Goal: Task Accomplishment & Management: Complete application form

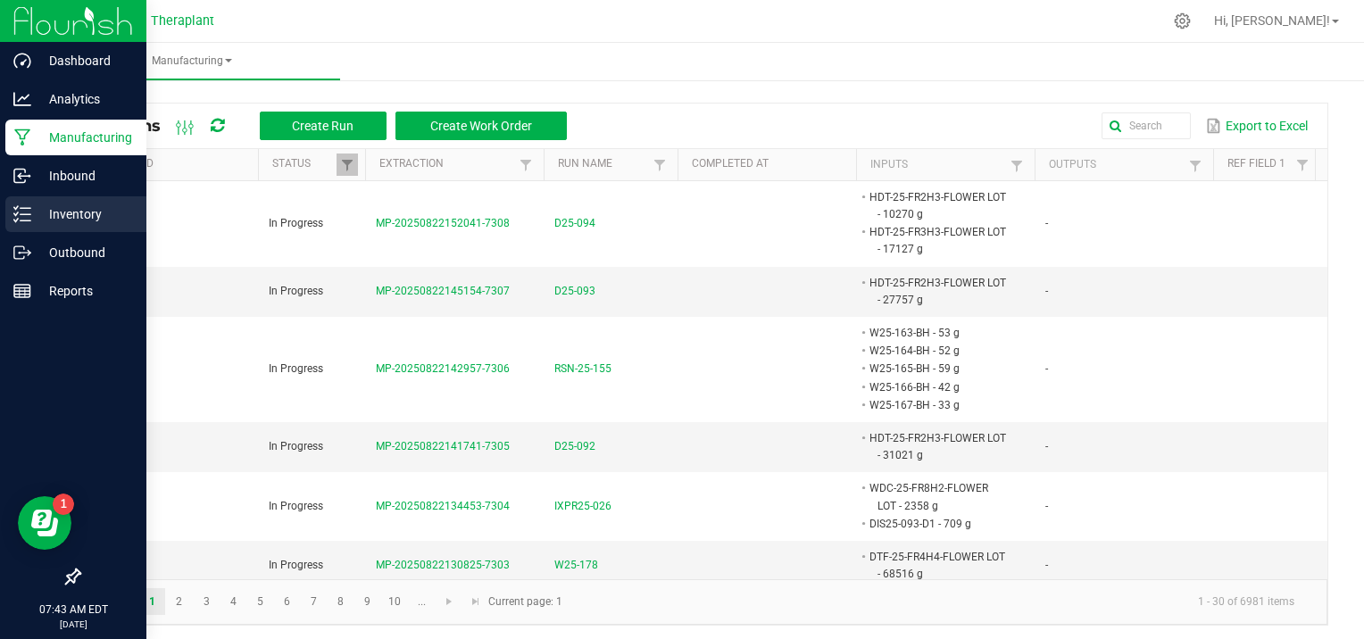
click at [97, 209] on p "Inventory" at bounding box center [84, 214] width 107 height 21
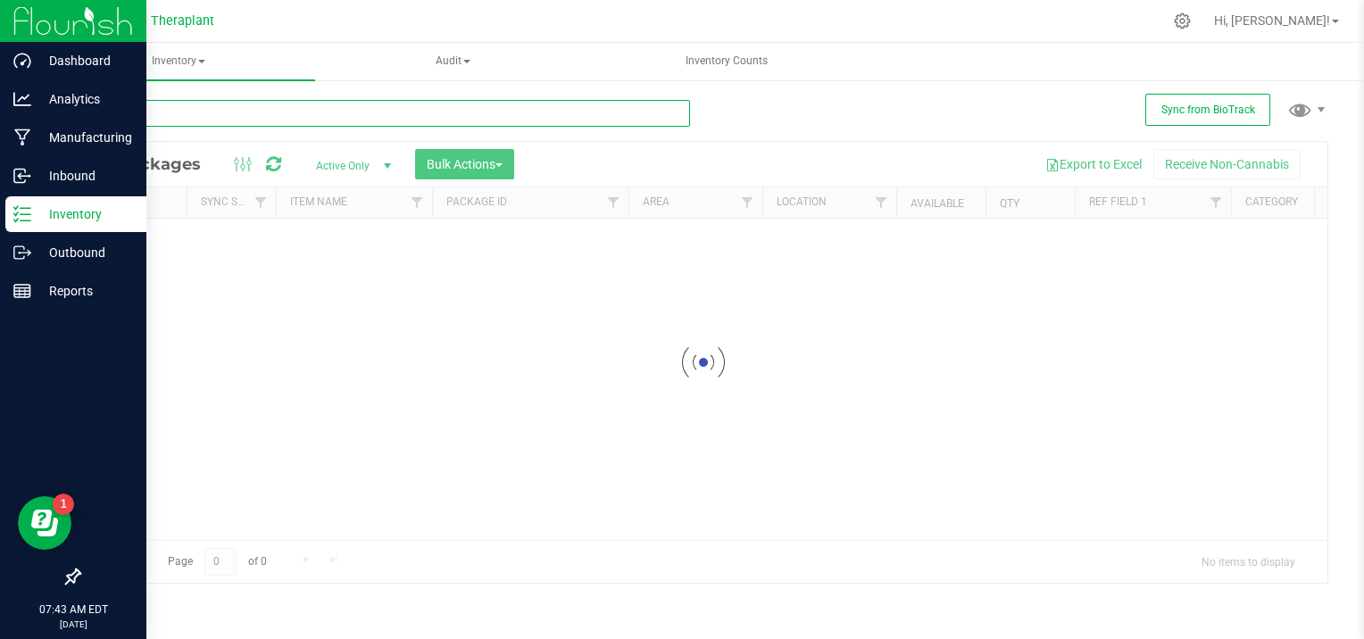
click at [276, 113] on input "text" at bounding box center [385, 113] width 612 height 27
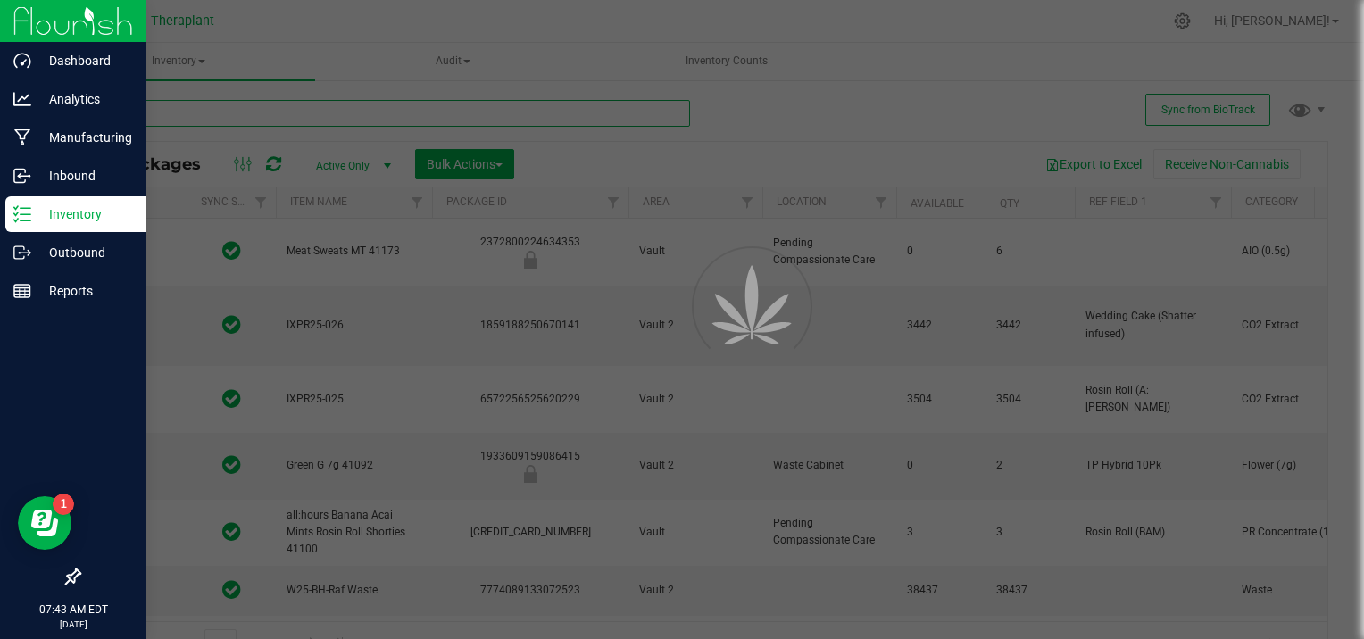
type input "2026-08-18"
type input "2026-07-03"
type input "2026-07-15"
type input "2026-08-14"
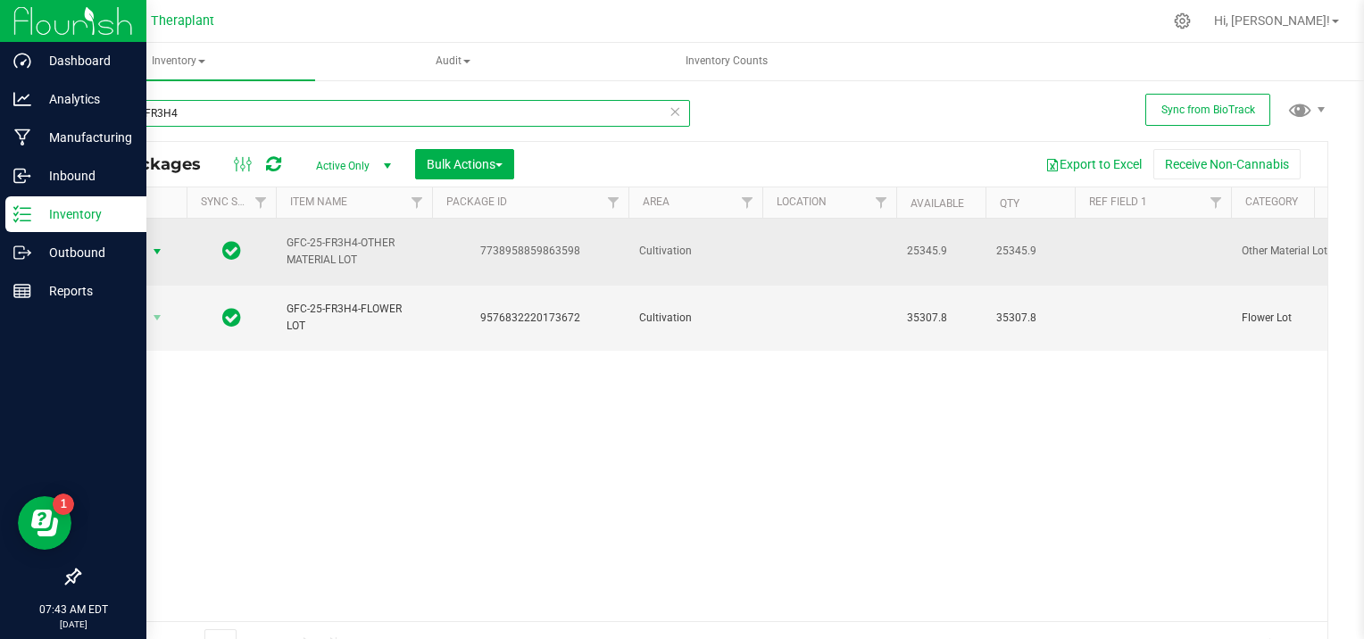
type input "GFC-25-FR3H4"
click at [154, 245] on span "select" at bounding box center [157, 252] width 14 height 14
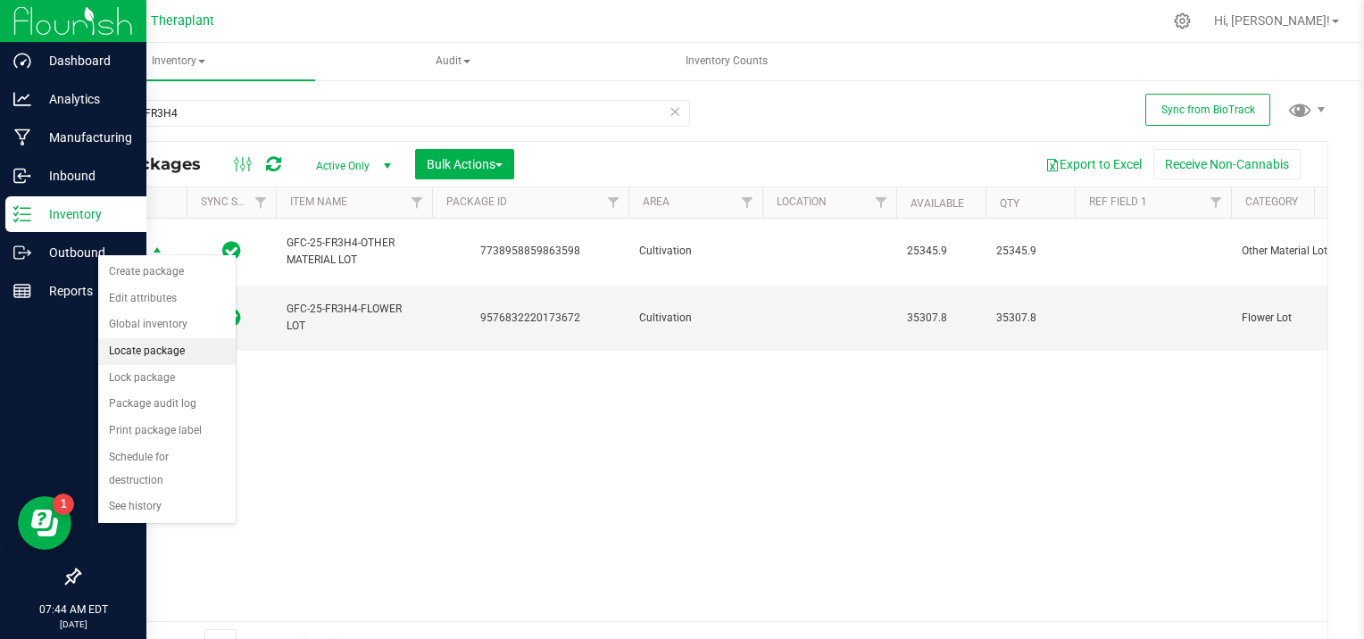
click at [186, 350] on li "Locate package" at bounding box center [167, 351] width 138 height 27
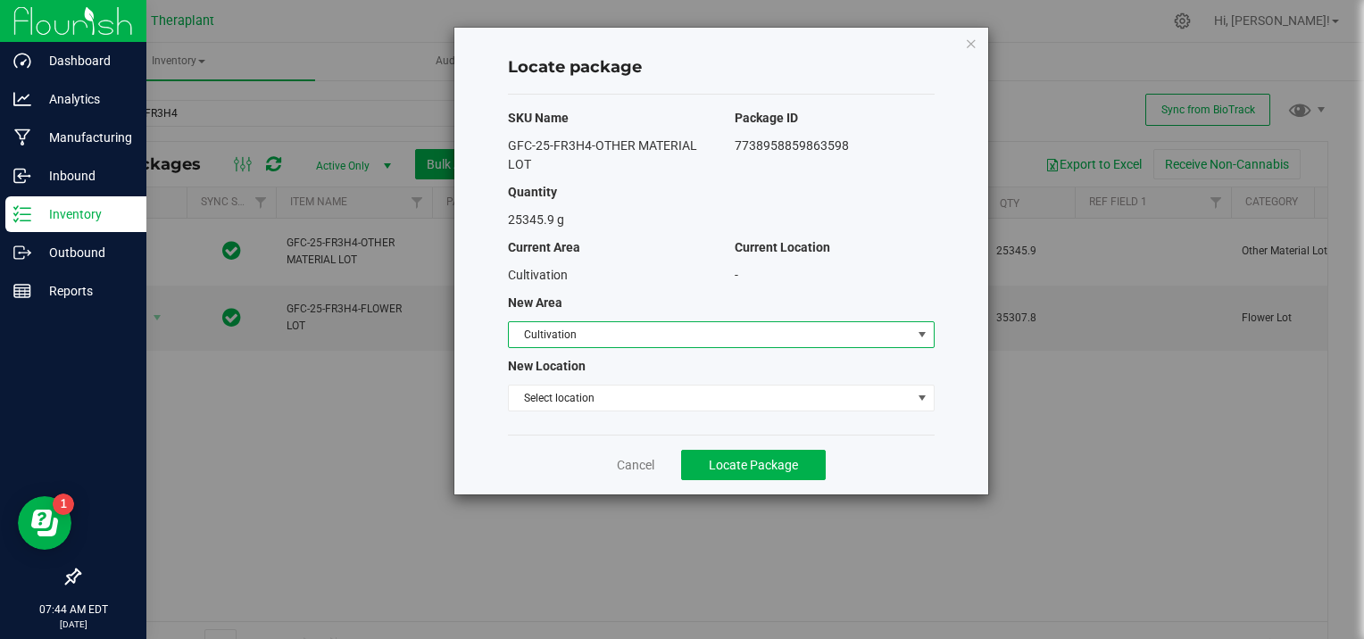
click at [921, 332] on span "select" at bounding box center [922, 335] width 14 height 14
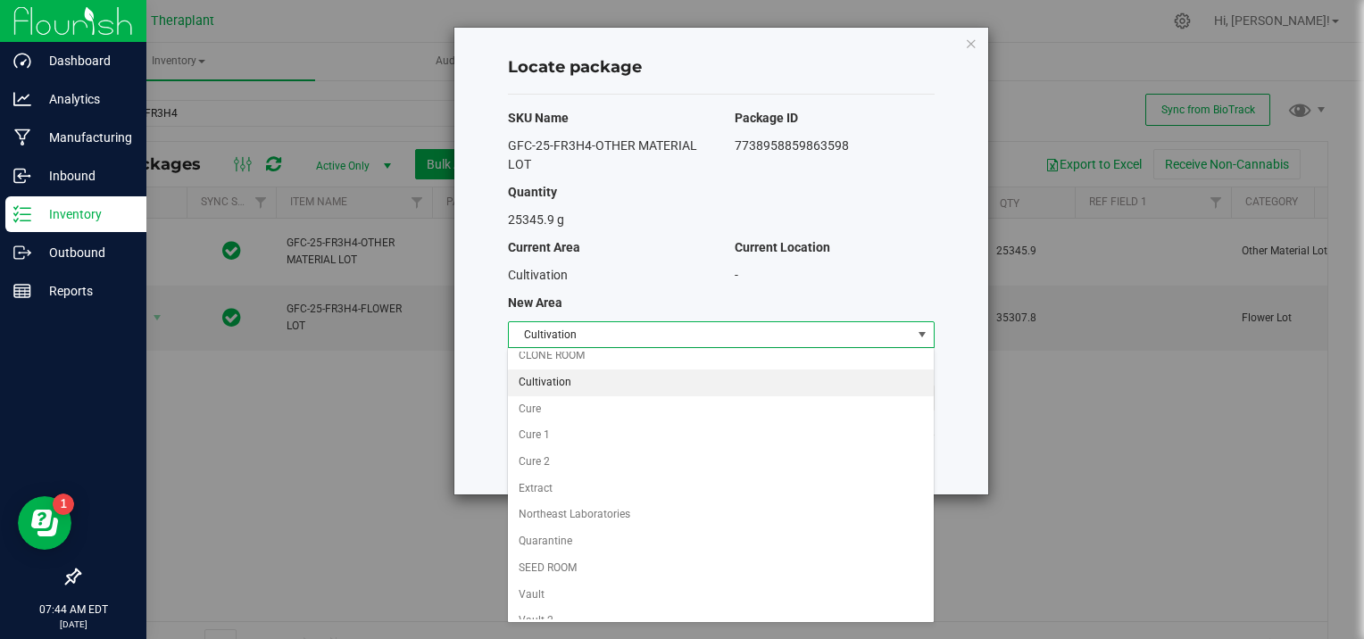
scroll to position [150, 0]
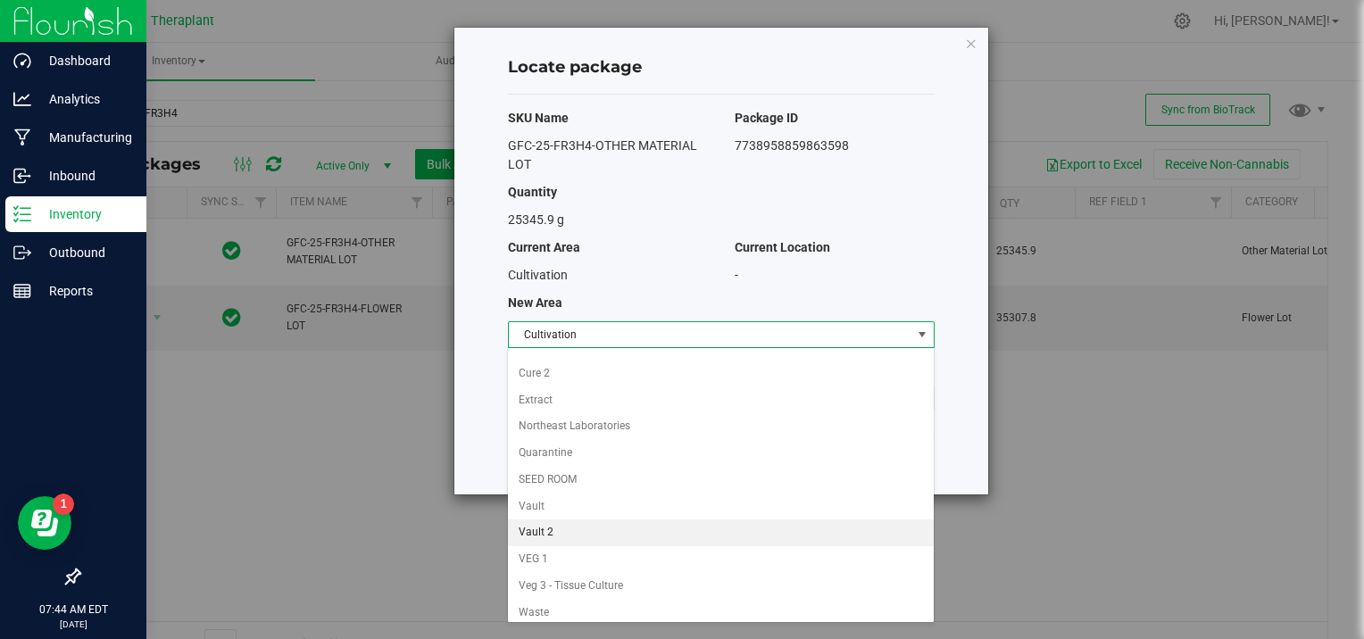
click at [578, 529] on li "Vault 2" at bounding box center [720, 533] width 425 height 27
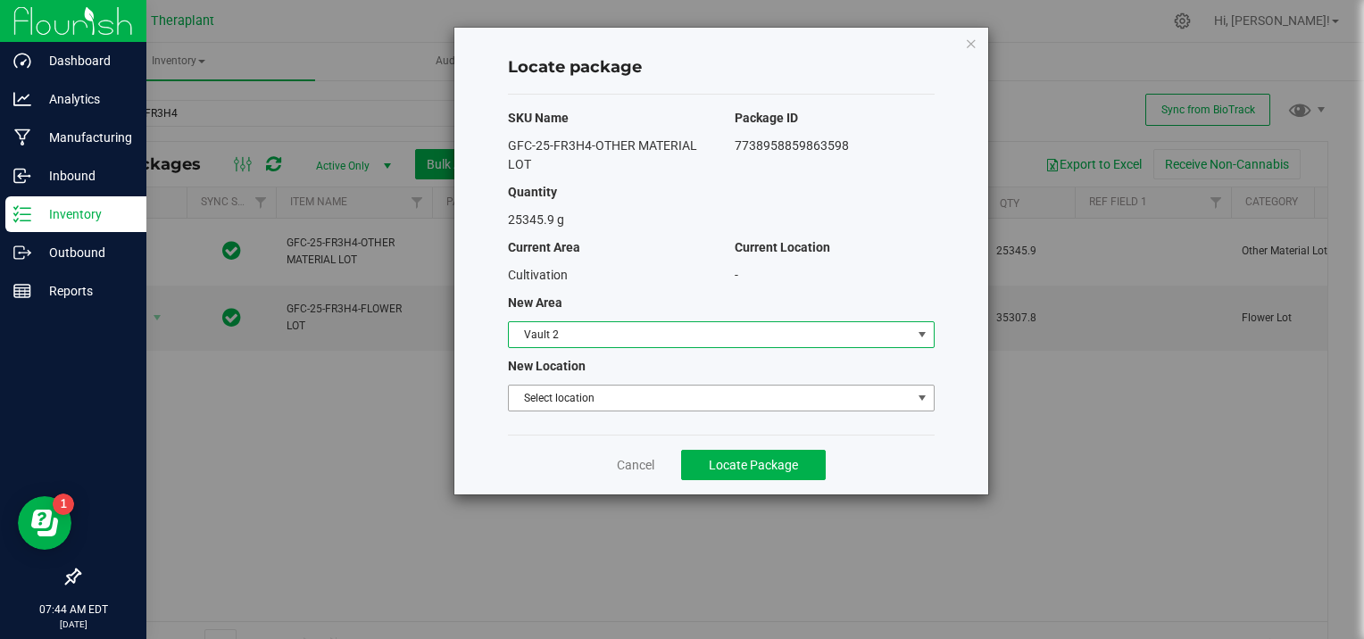
click at [920, 395] on span "select" at bounding box center [922, 398] width 14 height 14
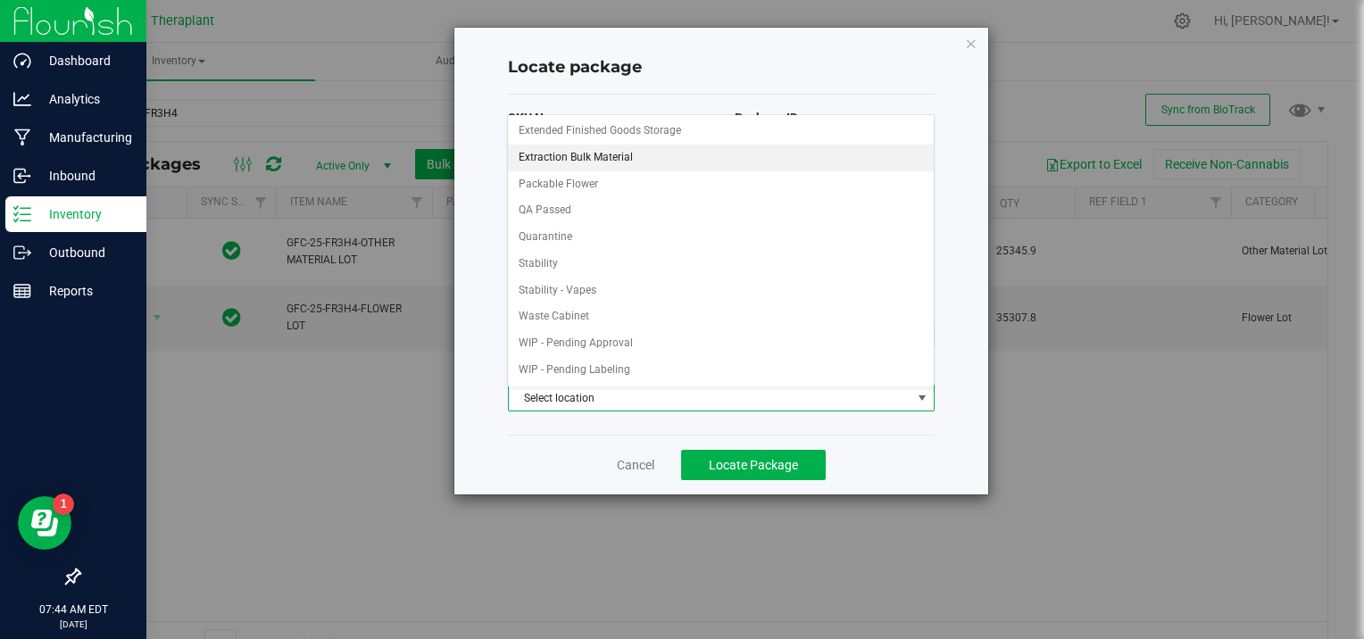
click at [657, 157] on li "Extraction Bulk Material" at bounding box center [720, 158] width 425 height 27
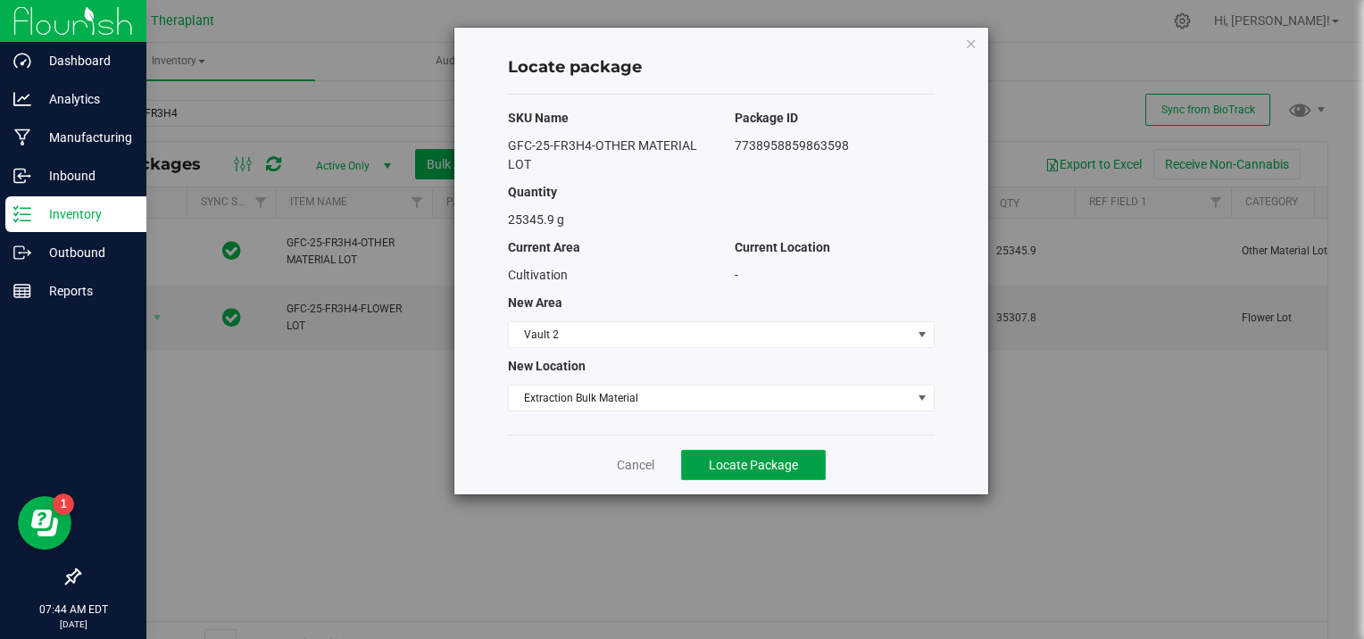
click at [763, 468] on span "Locate Package" at bounding box center [753, 465] width 89 height 14
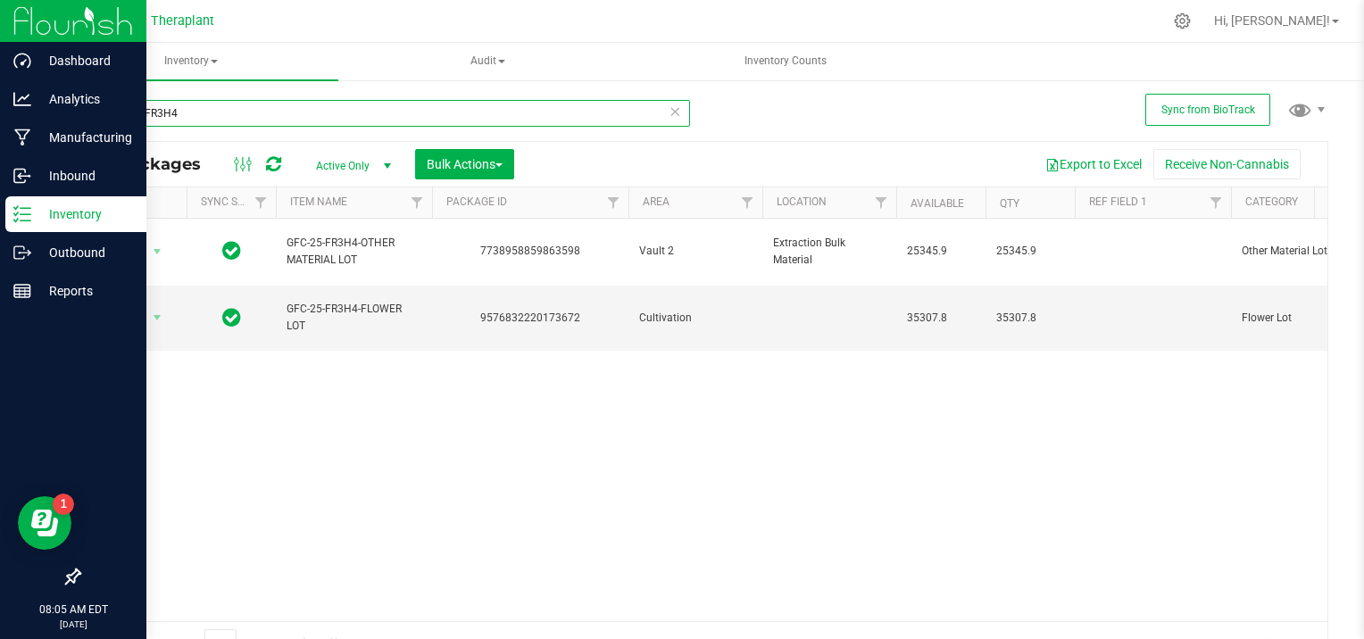
click at [196, 111] on input "GFC-25-FR3H4" at bounding box center [385, 113] width 612 height 27
type input "G"
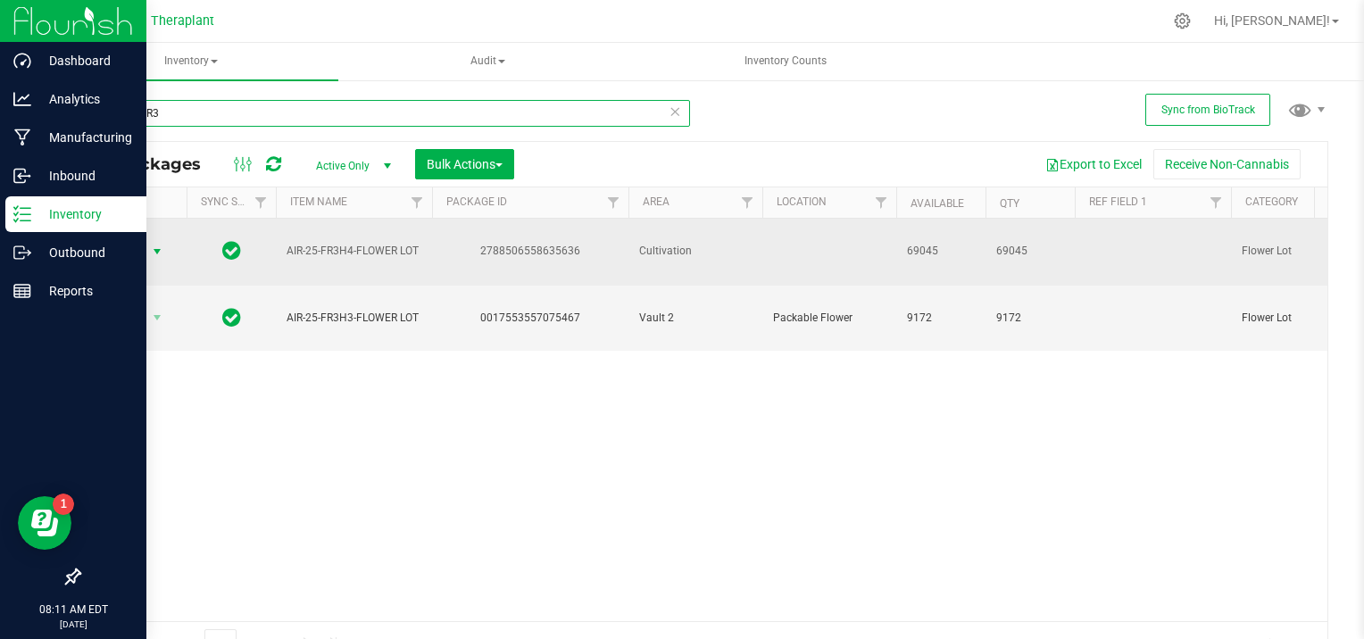
type input "AIR-25-FR3"
click at [157, 245] on span "select" at bounding box center [157, 252] width 14 height 14
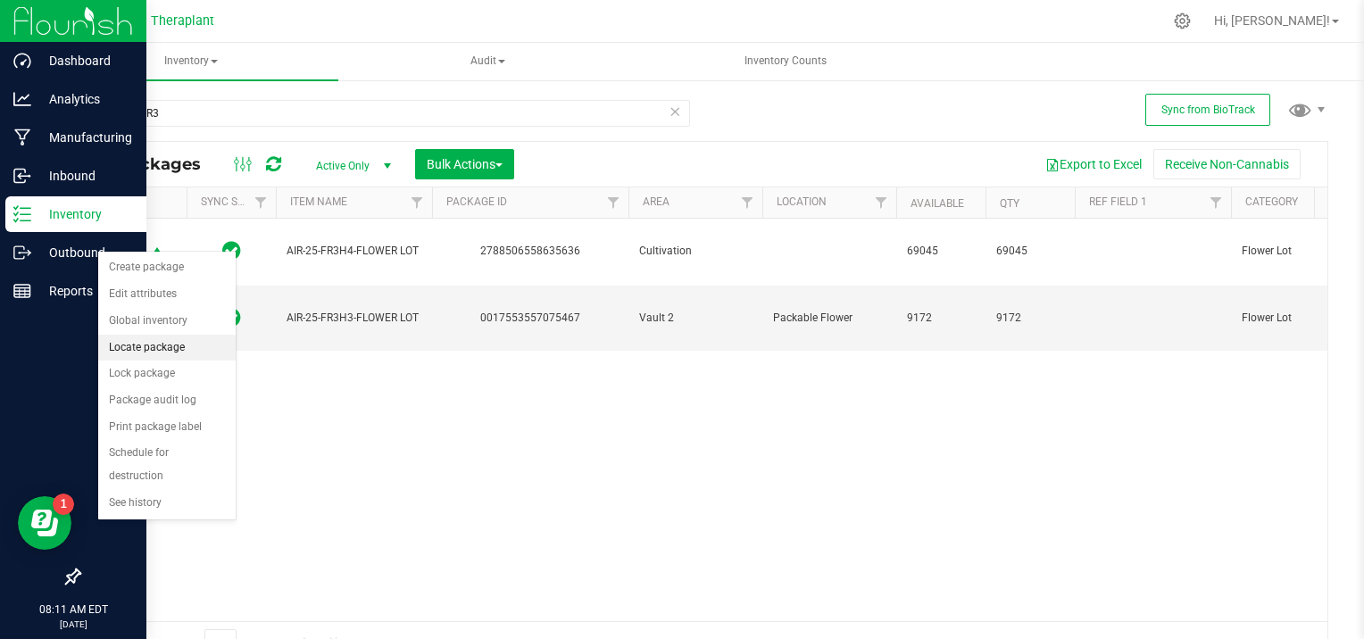
click at [161, 339] on li "Locate package" at bounding box center [167, 348] width 138 height 27
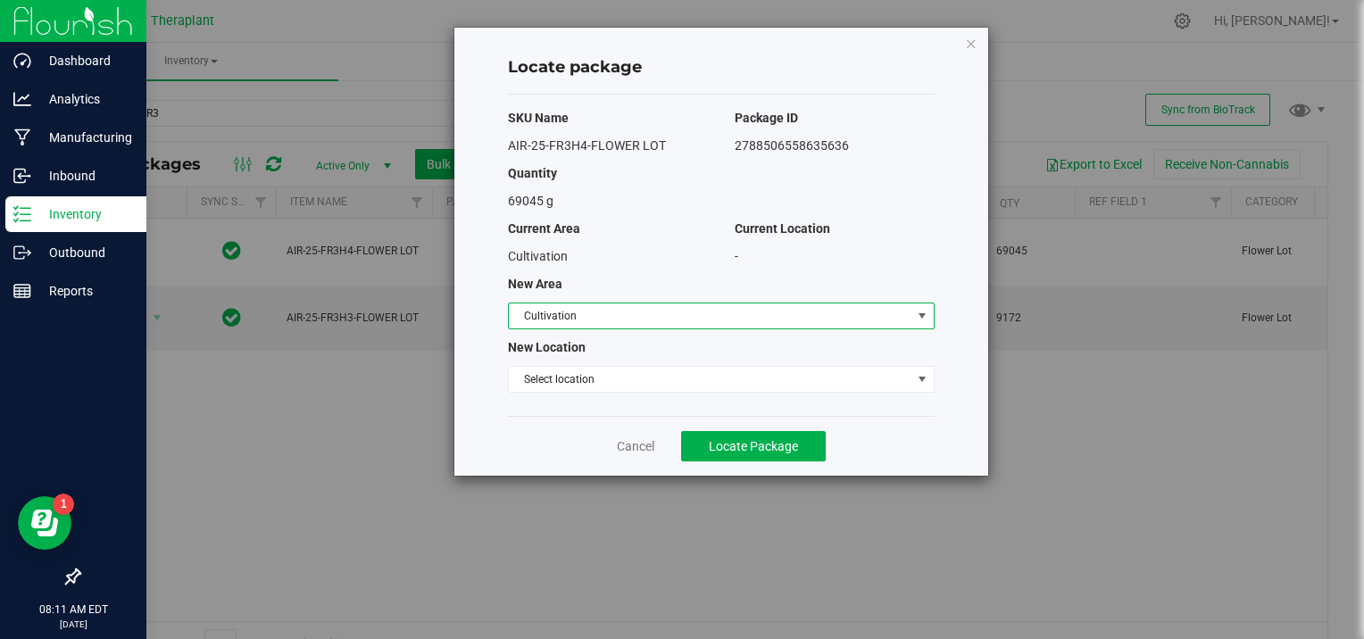
click at [923, 312] on span "select" at bounding box center [922, 316] width 14 height 14
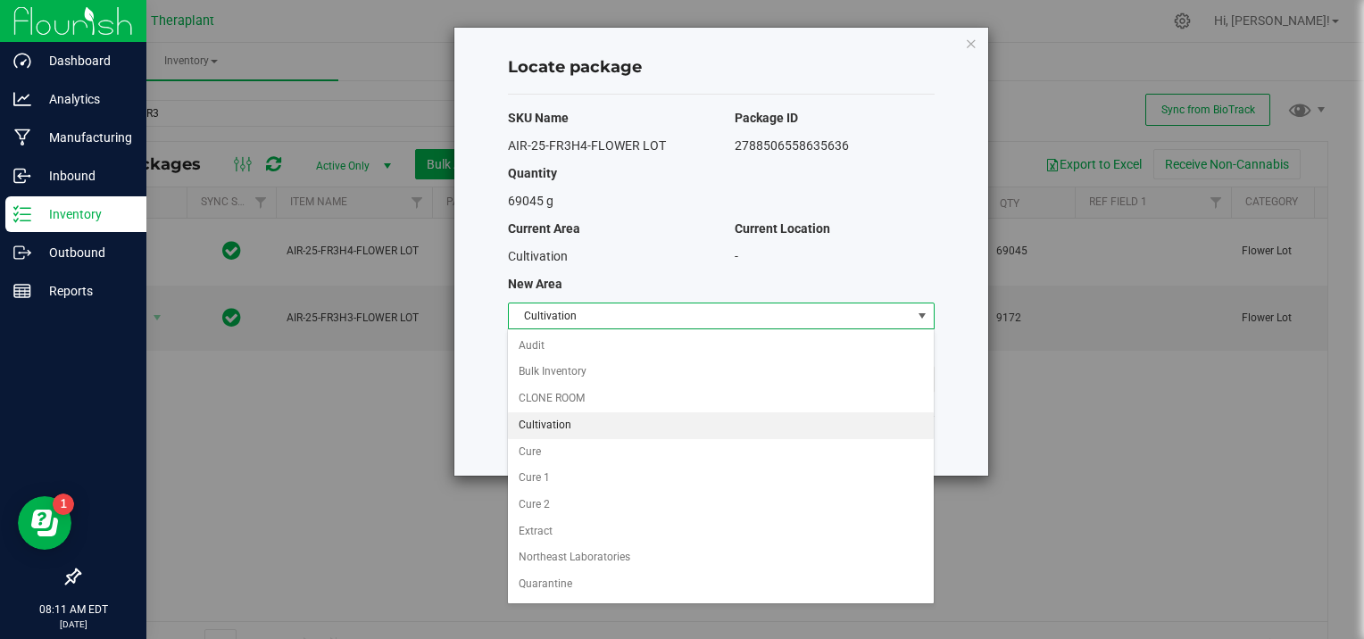
scroll to position [150, 0]
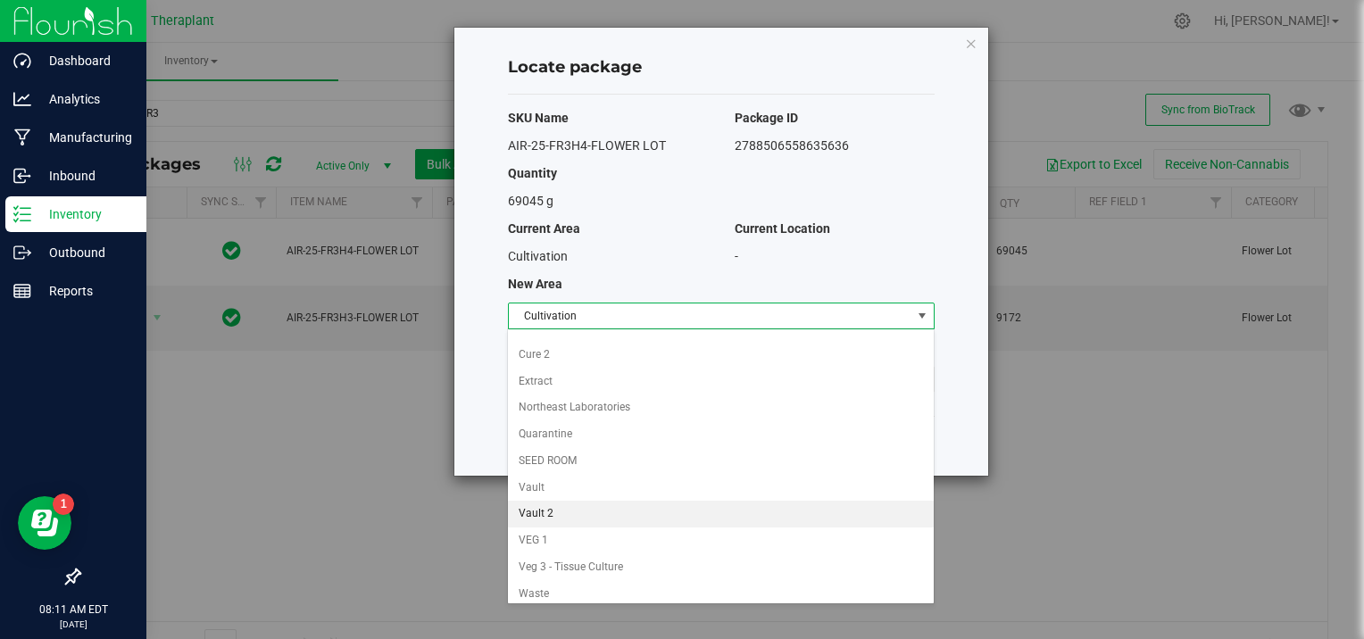
click at [579, 504] on li "Vault 2" at bounding box center [720, 514] width 425 height 27
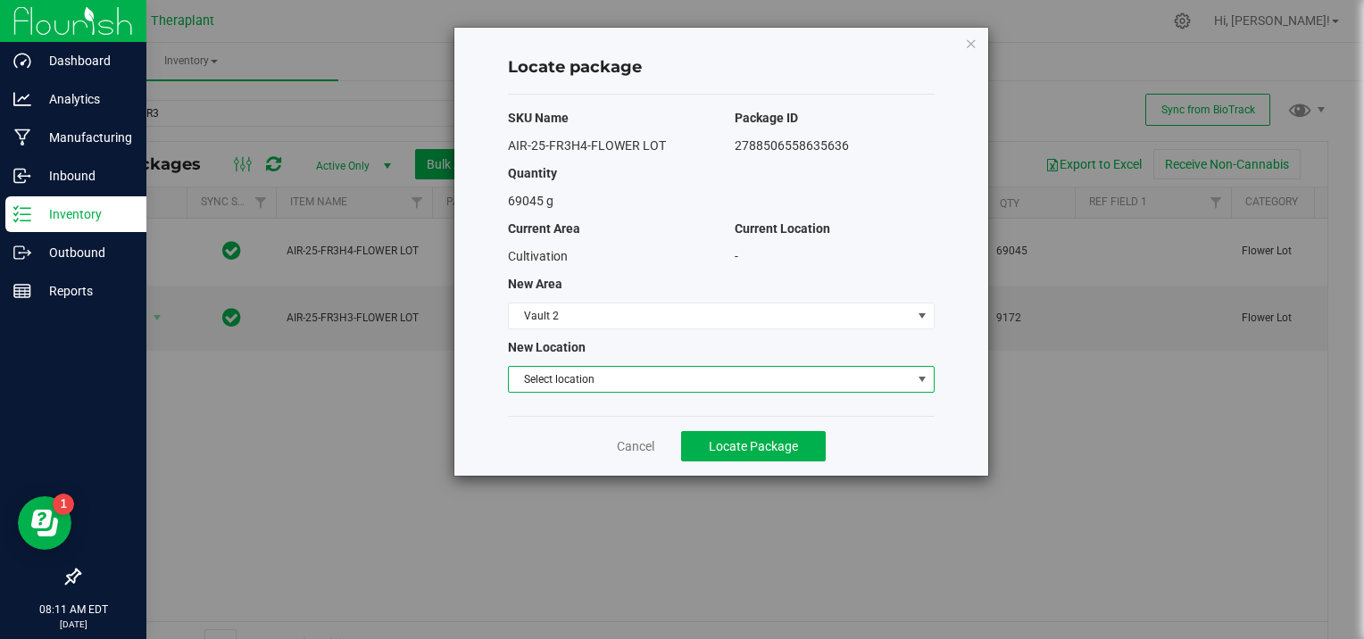
click at [922, 372] on span "select" at bounding box center [922, 379] width 14 height 14
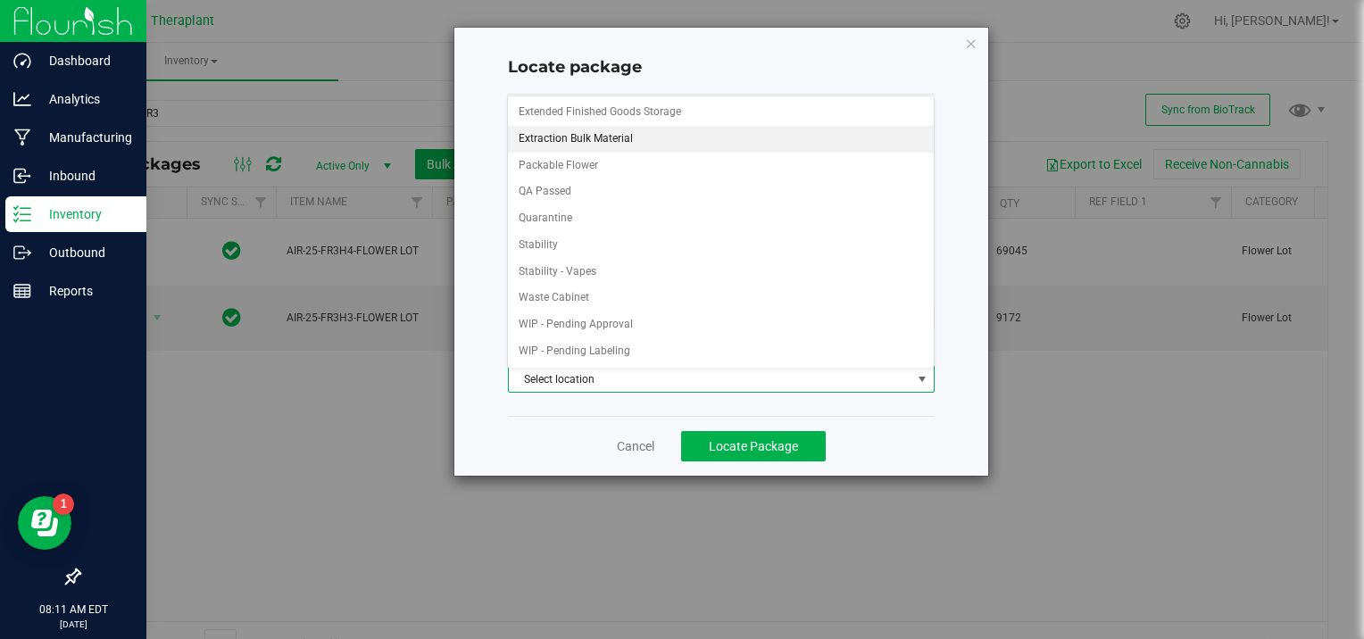
click at [636, 132] on li "Extraction Bulk Material" at bounding box center [720, 139] width 425 height 27
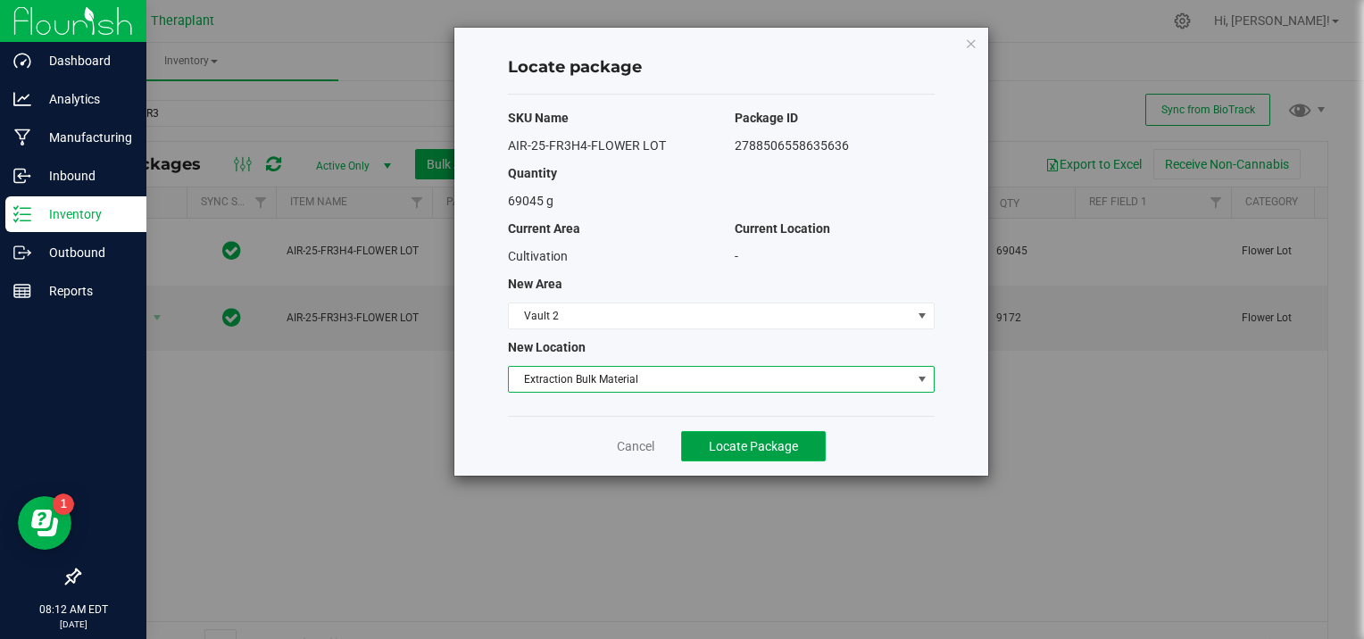
click at [748, 446] on span "Locate Package" at bounding box center [753, 446] width 89 height 14
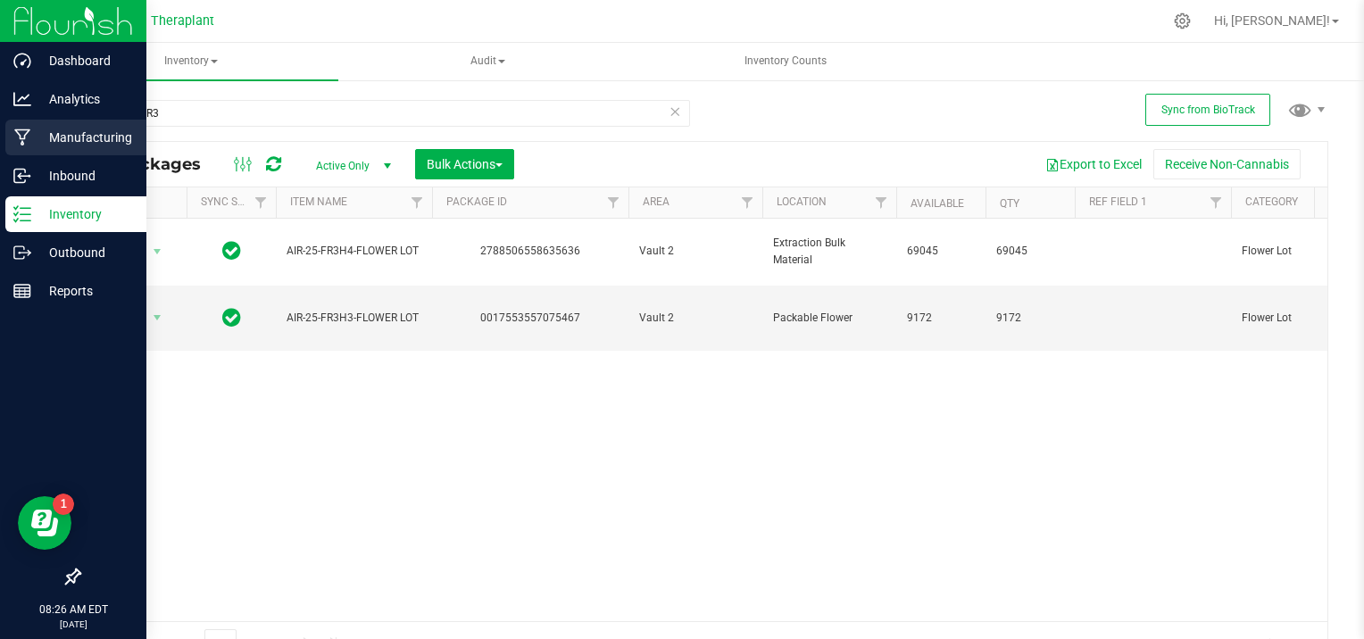
click at [71, 143] on p "Manufacturing" at bounding box center [84, 137] width 107 height 21
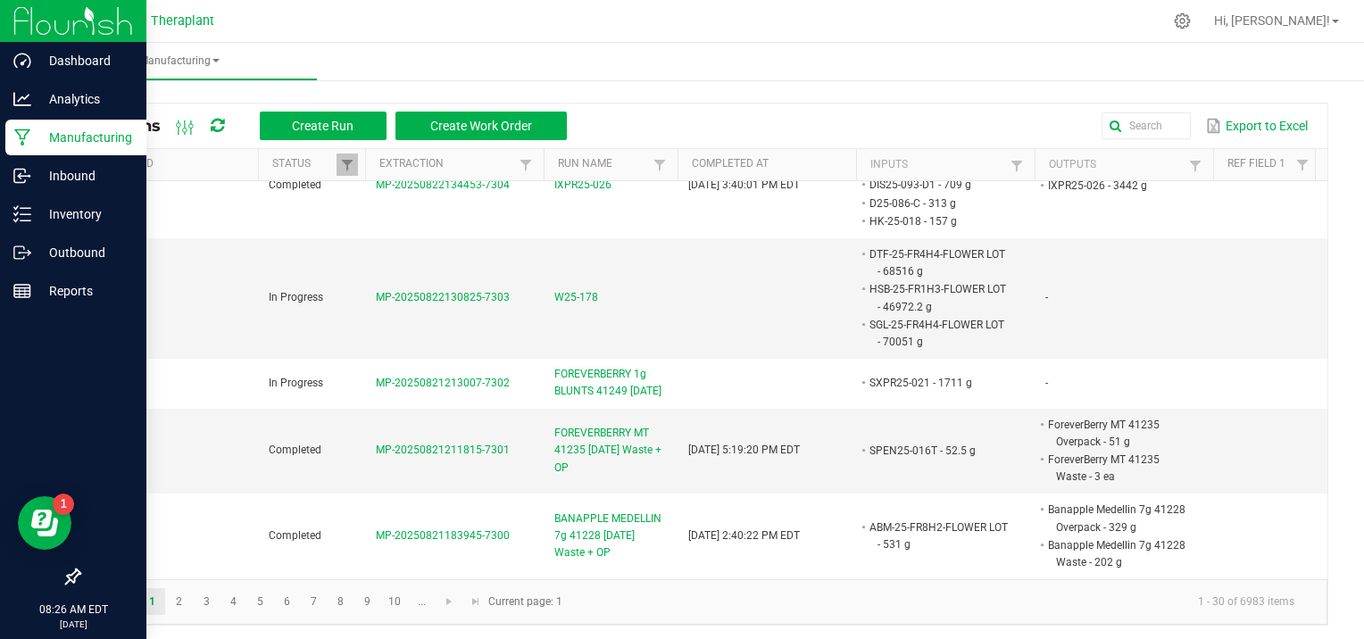
scroll to position [268, 0]
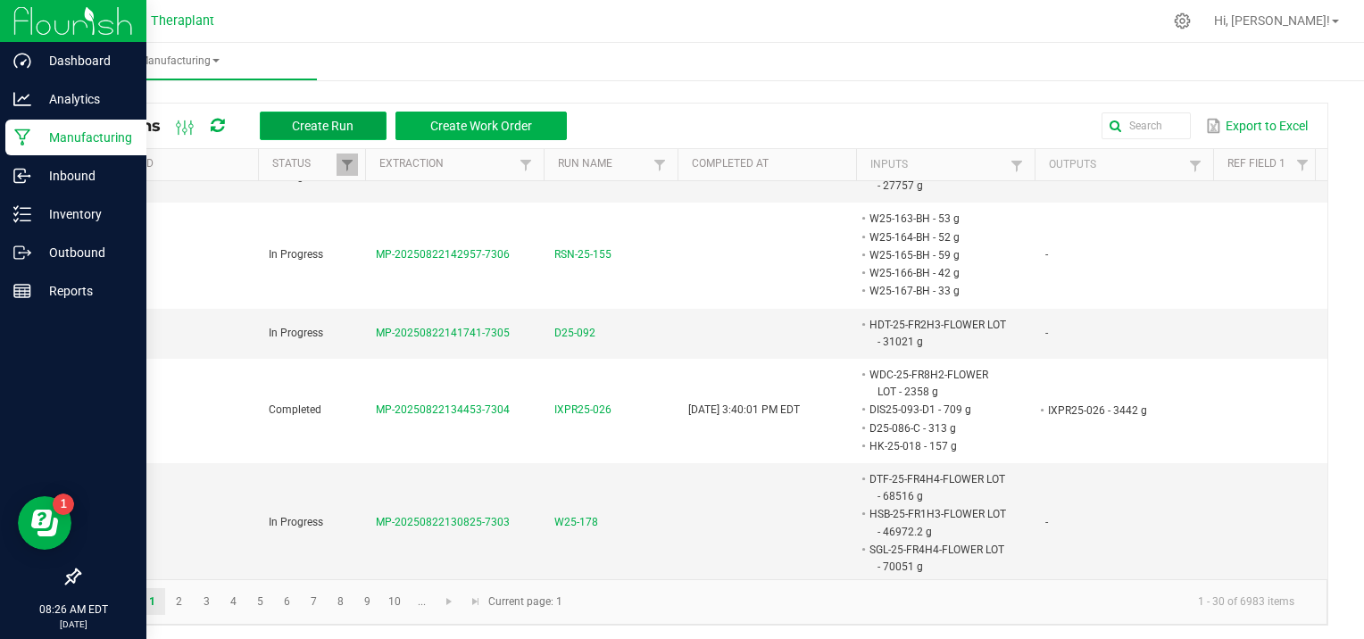
click at [314, 124] on span "Create Run" at bounding box center [323, 126] width 62 height 14
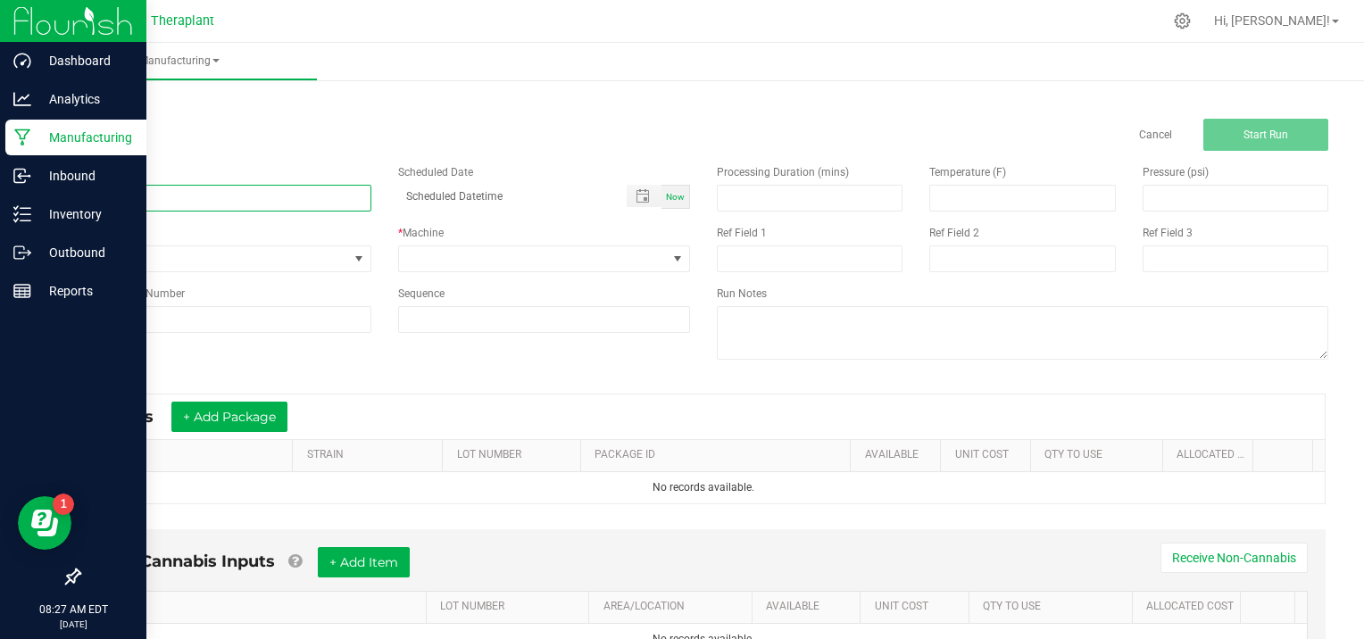
click at [155, 190] on input at bounding box center [225, 198] width 293 height 27
click at [154, 190] on input at bounding box center [225, 198] width 293 height 27
type input "CI25-049-T1"
click at [352, 260] on span at bounding box center [359, 259] width 14 height 14
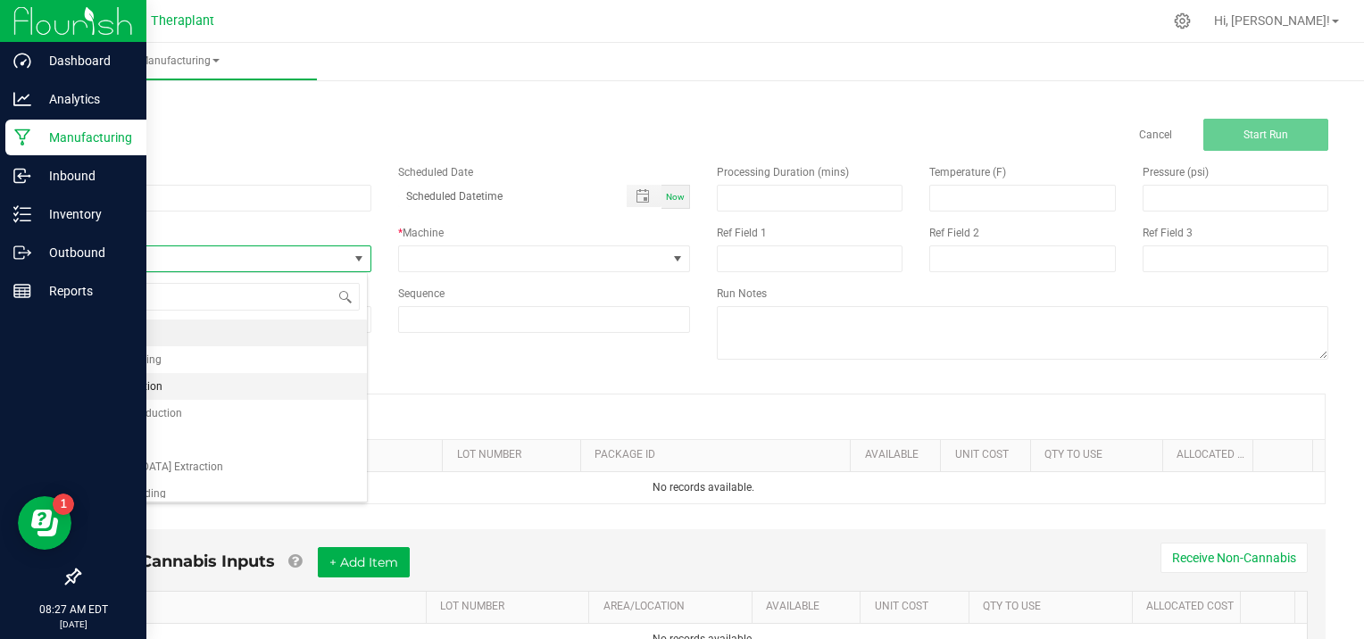
scroll to position [26, 288]
click at [177, 463] on li "Ethanol Extraction" at bounding box center [223, 467] width 288 height 27
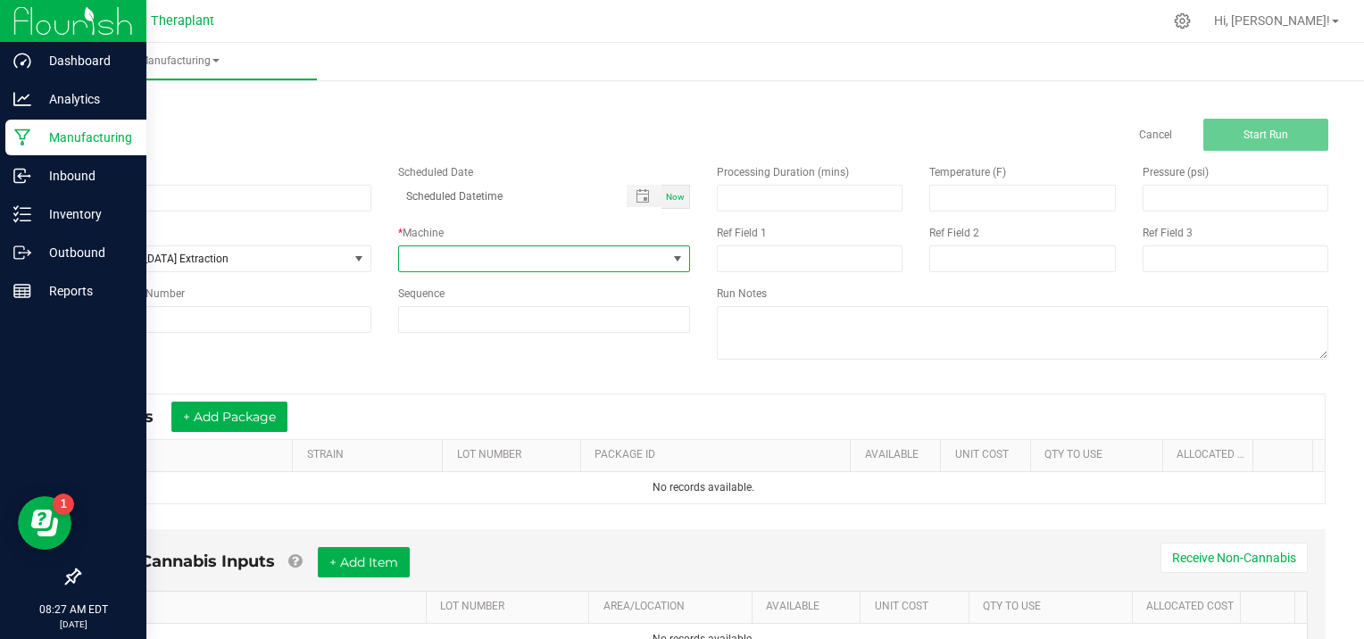
click at [674, 254] on span at bounding box center [678, 259] width 14 height 14
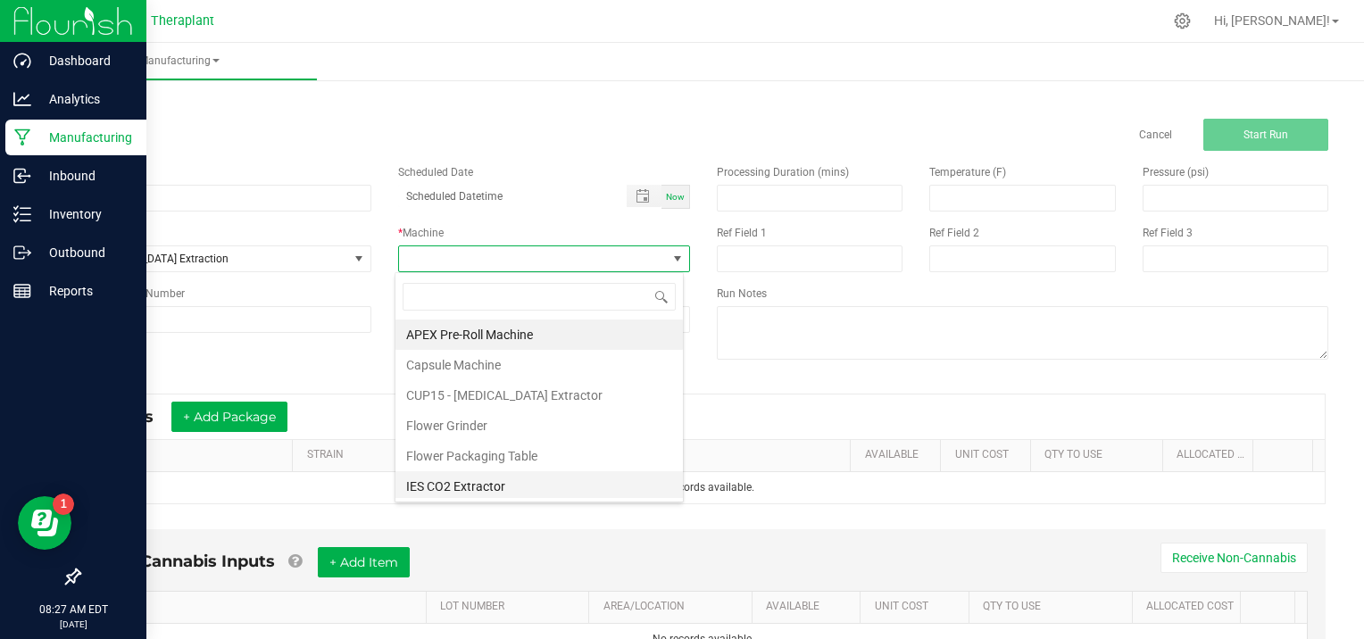
click at [523, 489] on li "IES CO2 Extractor" at bounding box center [540, 486] width 288 height 30
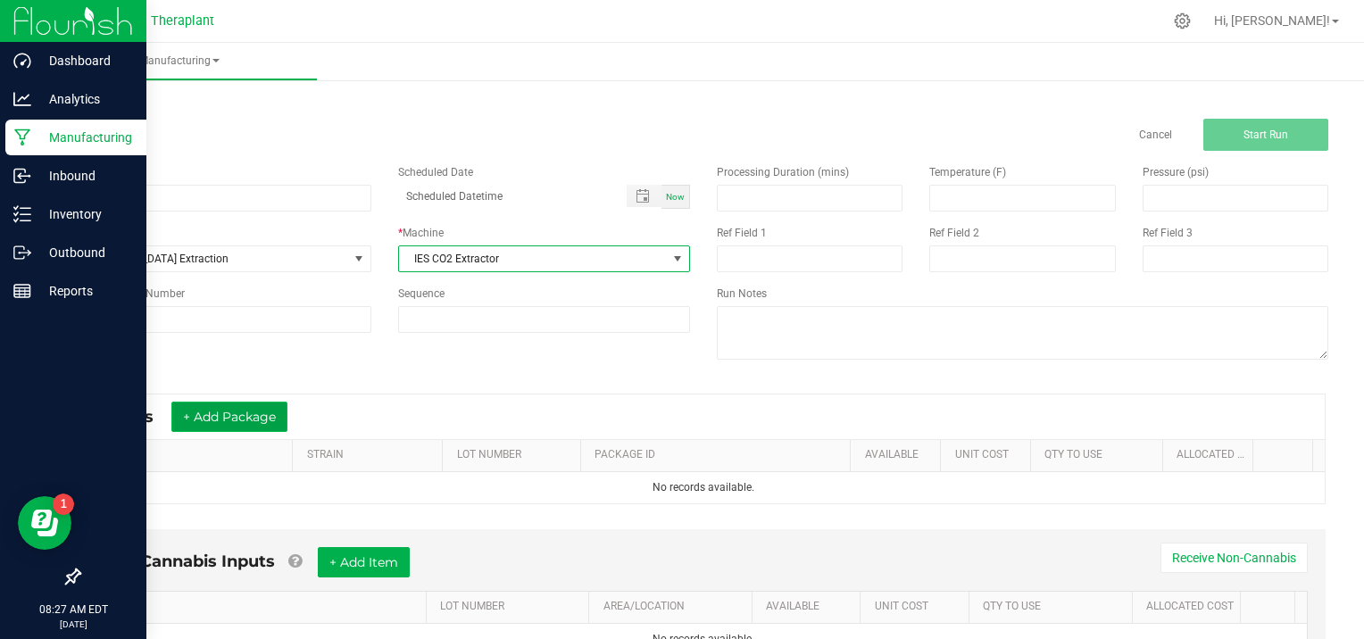
click at [260, 418] on button "+ Add Package" at bounding box center [229, 417] width 116 height 30
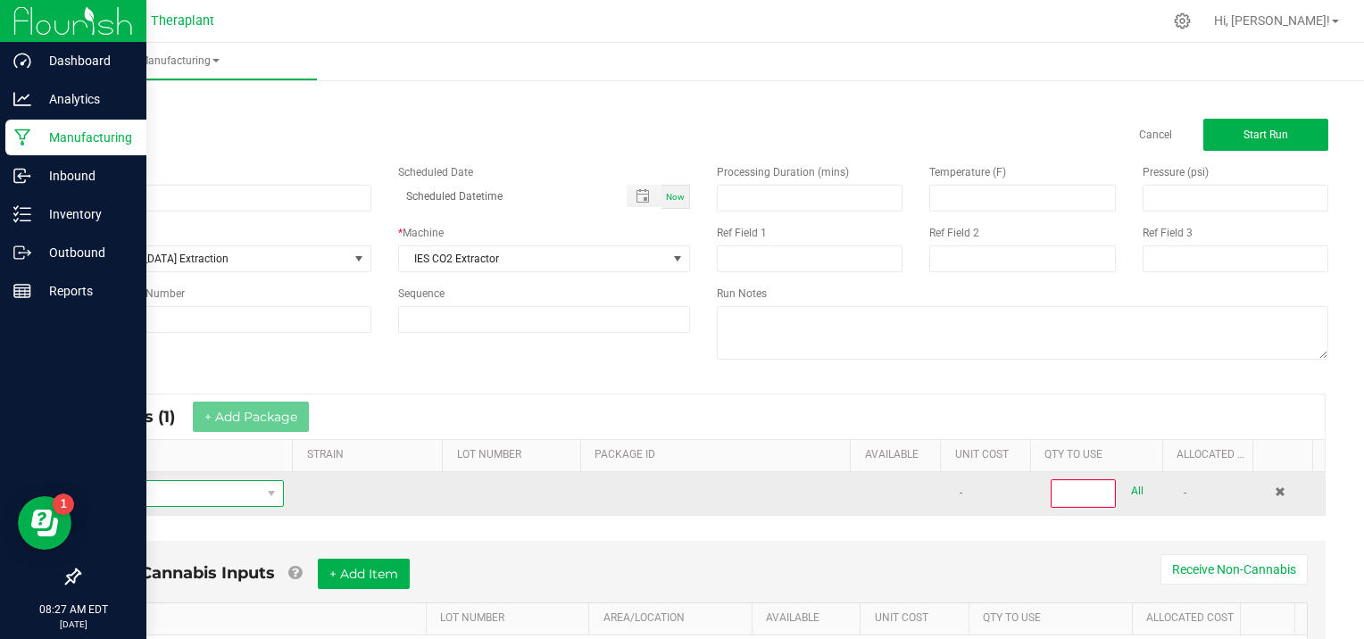
click at [155, 493] on span "NO DATA FOUND" at bounding box center [177, 493] width 167 height 25
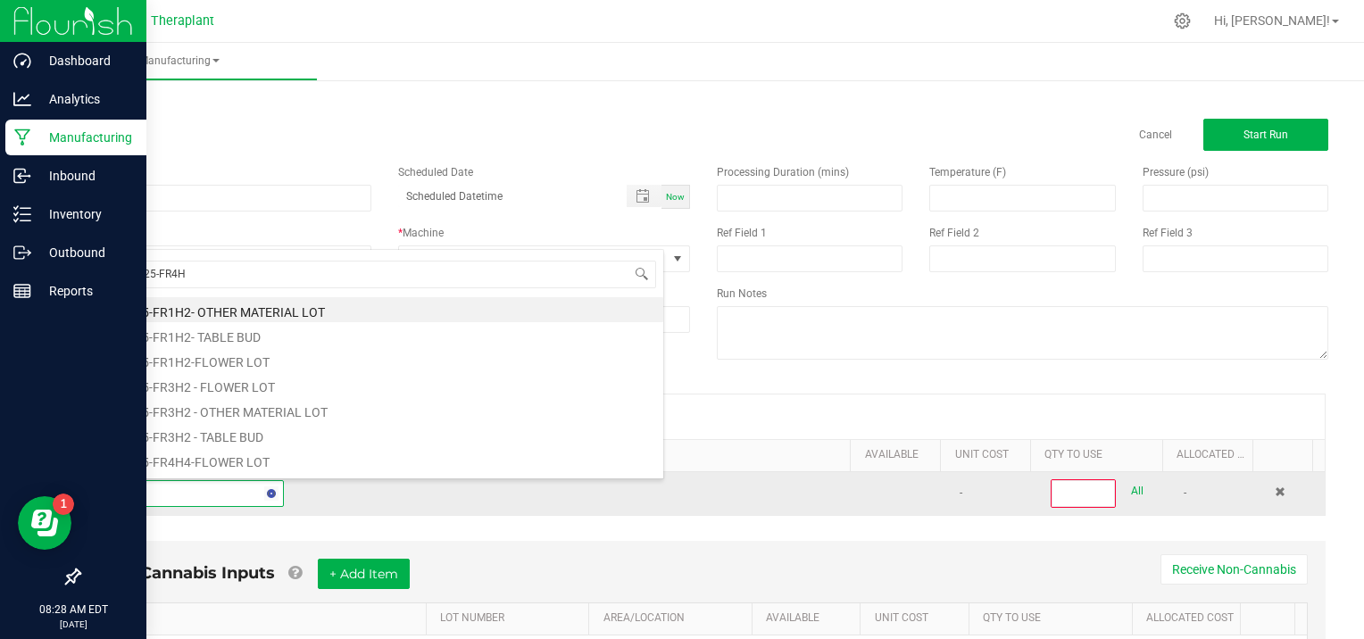
type input "WDC-25-FR4H4"
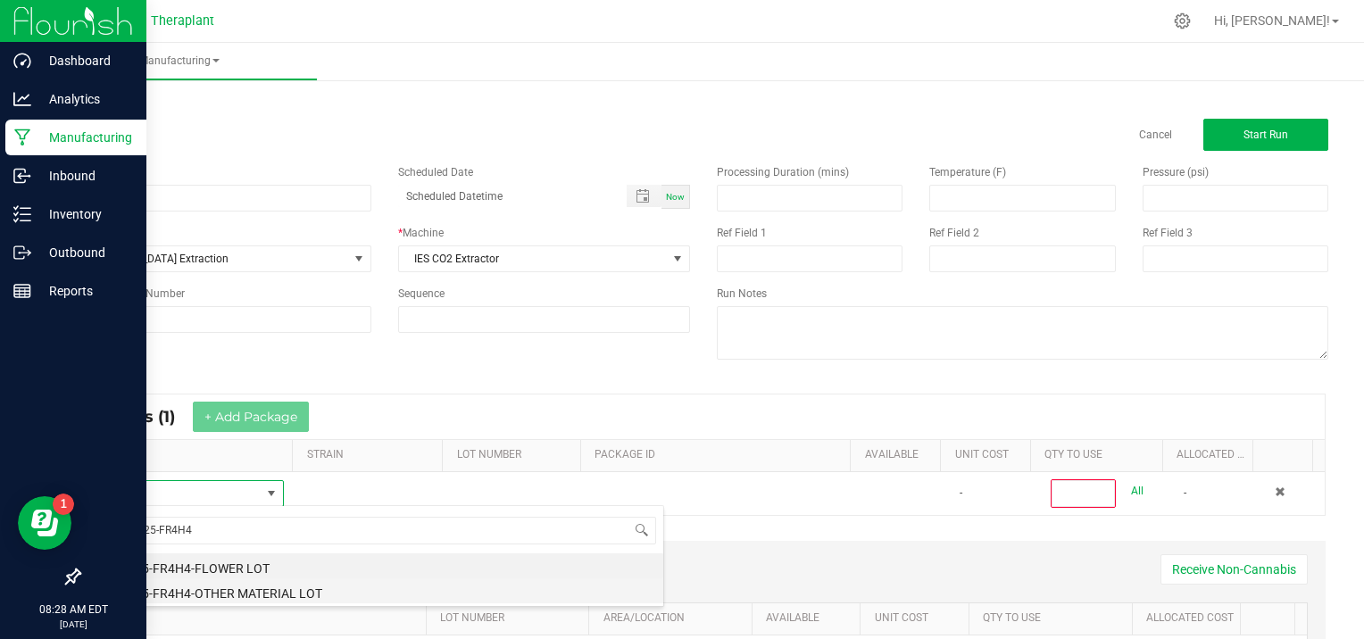
click at [316, 597] on li "WDC-25-FR4H4-OTHER MATERIAL LOT" at bounding box center [379, 591] width 570 height 25
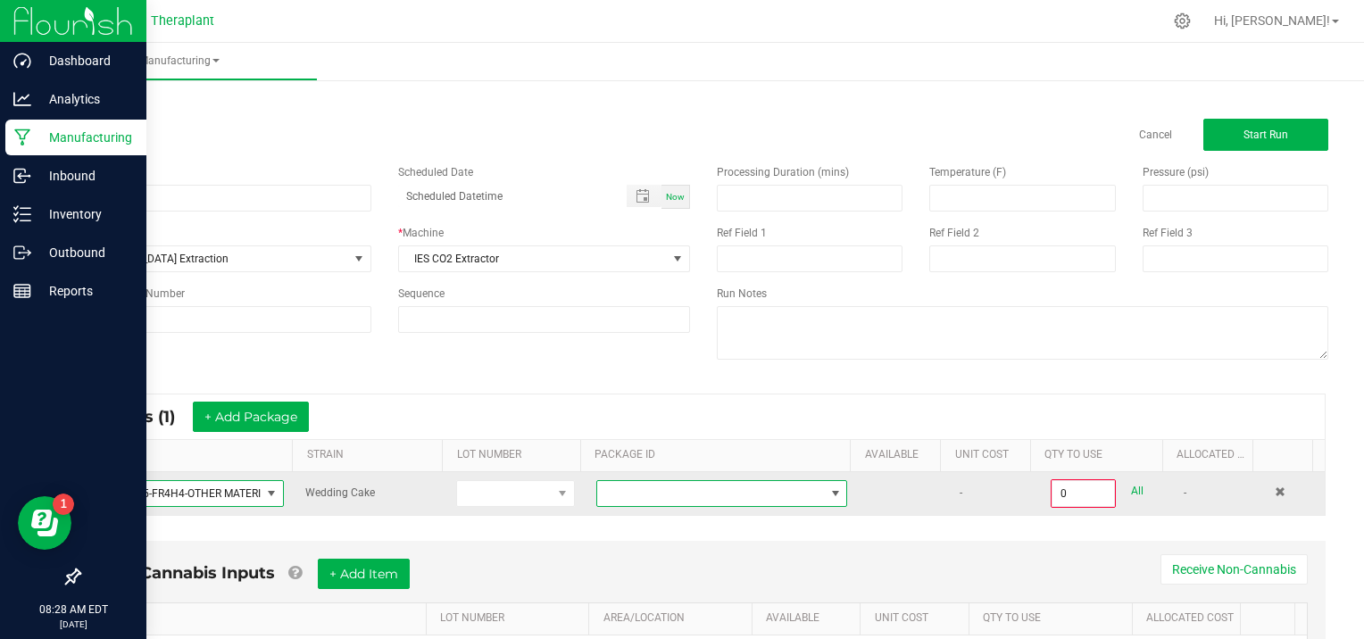
click at [829, 493] on span at bounding box center [836, 494] width 14 height 14
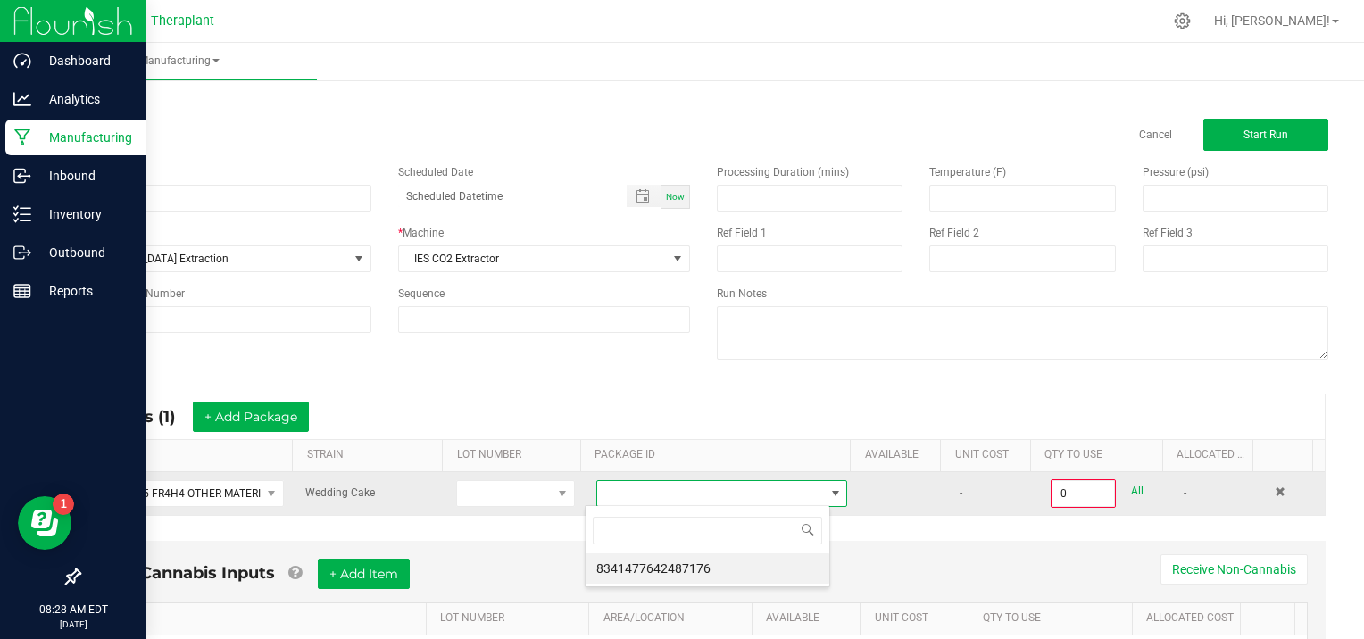
scroll to position [26, 245]
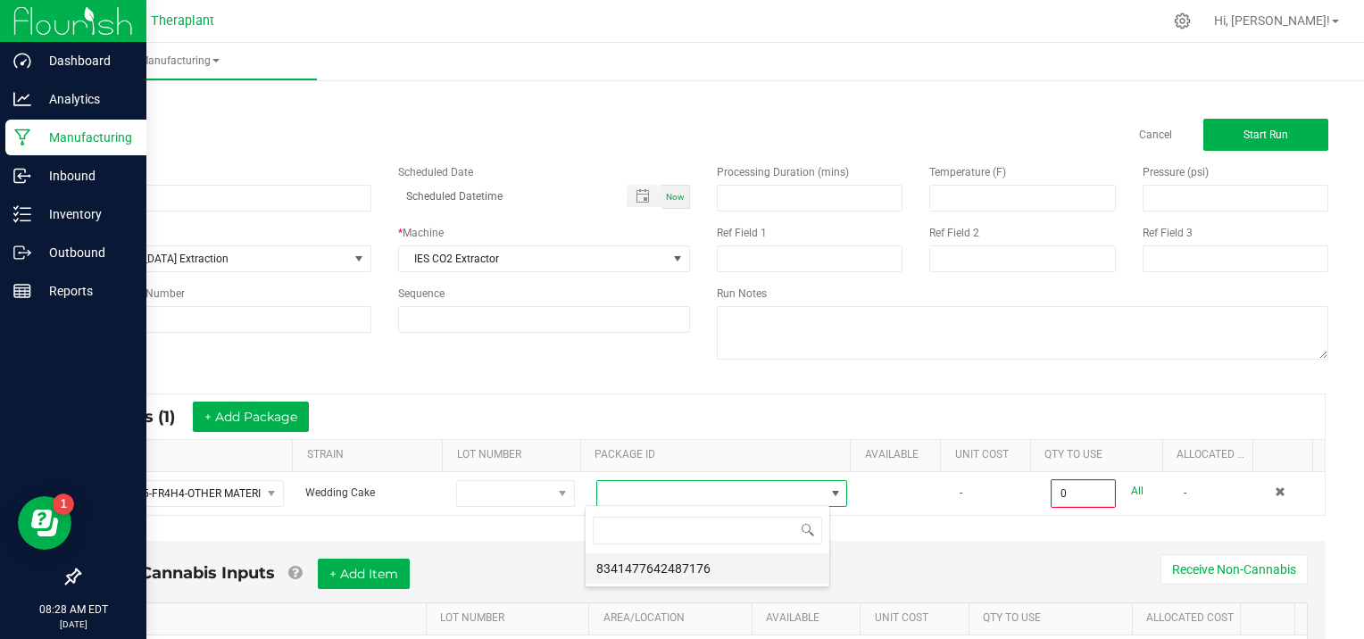
click at [783, 564] on li "8341477642487176" at bounding box center [708, 569] width 244 height 30
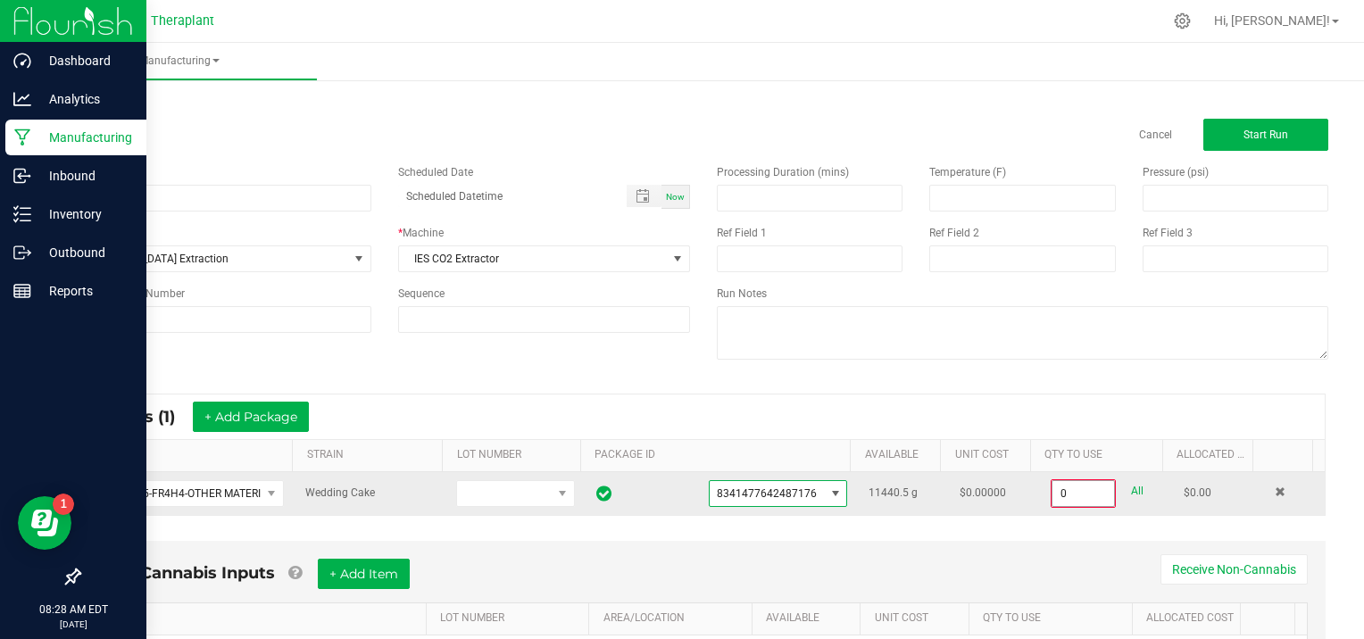
click at [1084, 496] on input "0" at bounding box center [1084, 493] width 62 height 25
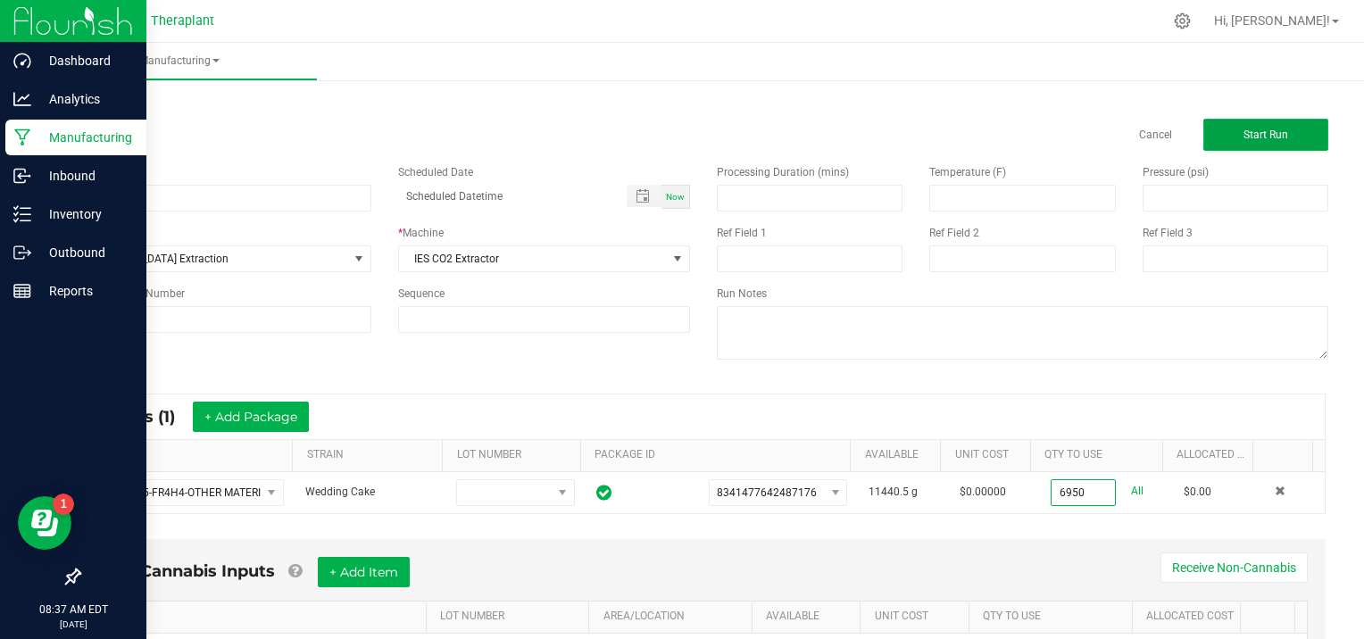
type input "6950.0000 g"
click at [1266, 124] on button "Start Run" at bounding box center [1266, 135] width 125 height 32
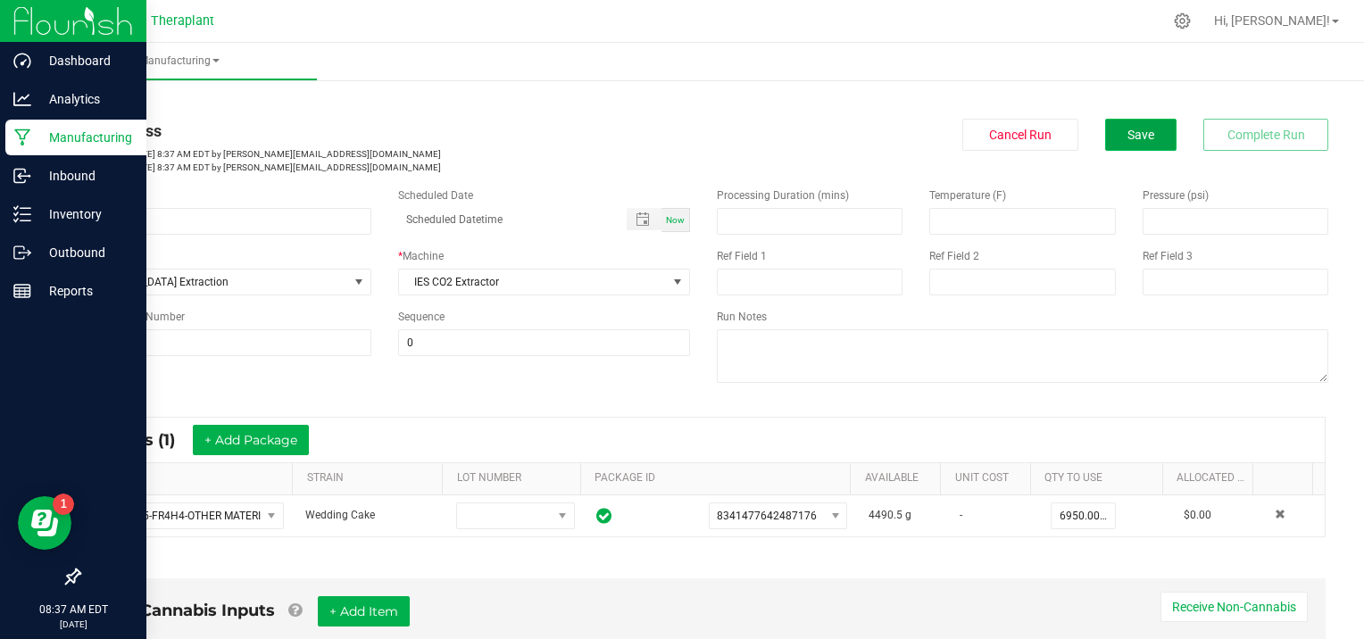
click at [1159, 139] on button "Save" at bounding box center [1140, 135] width 71 height 32
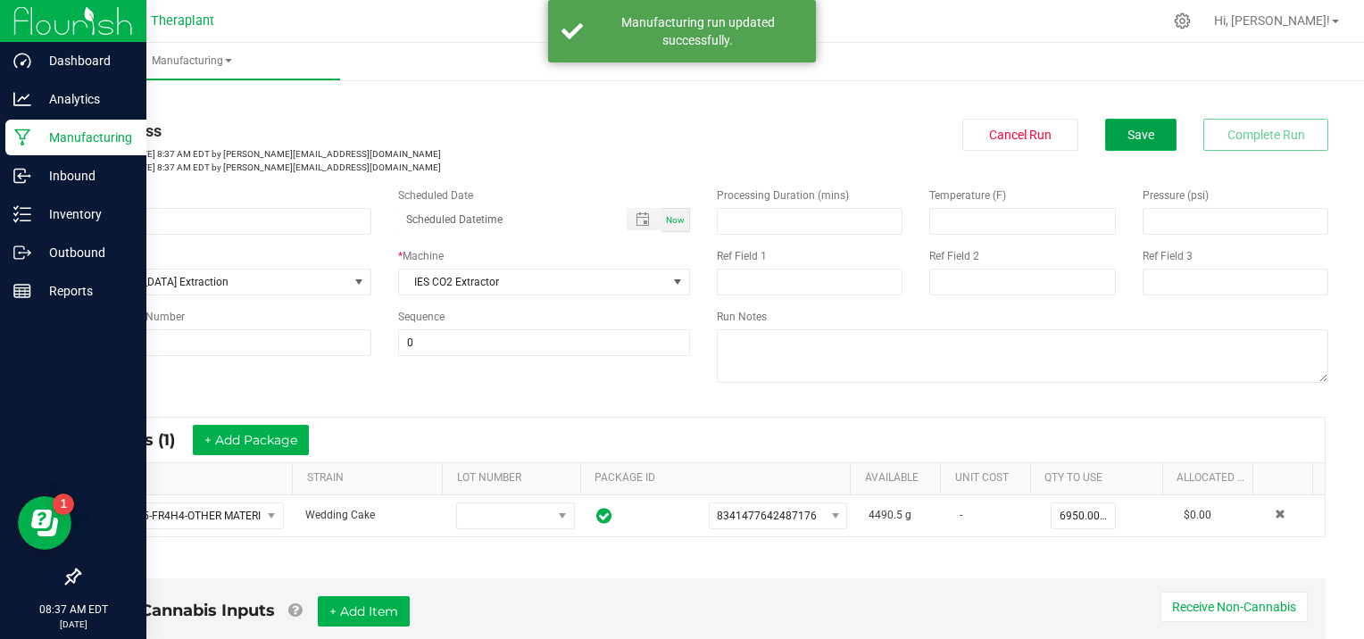
click at [1145, 137] on button "Save" at bounding box center [1140, 135] width 71 height 32
click at [82, 102] on link "< All Runs" at bounding box center [102, 102] width 47 height 13
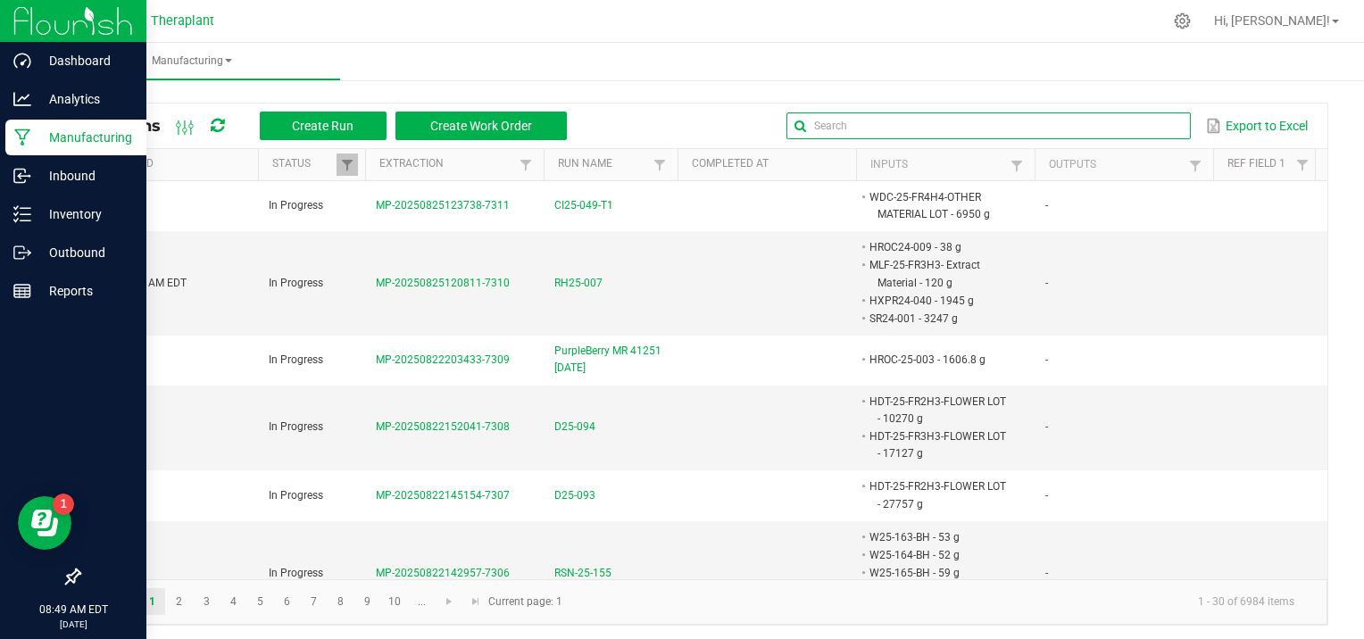
click at [1119, 129] on input "text" at bounding box center [989, 126] width 404 height 27
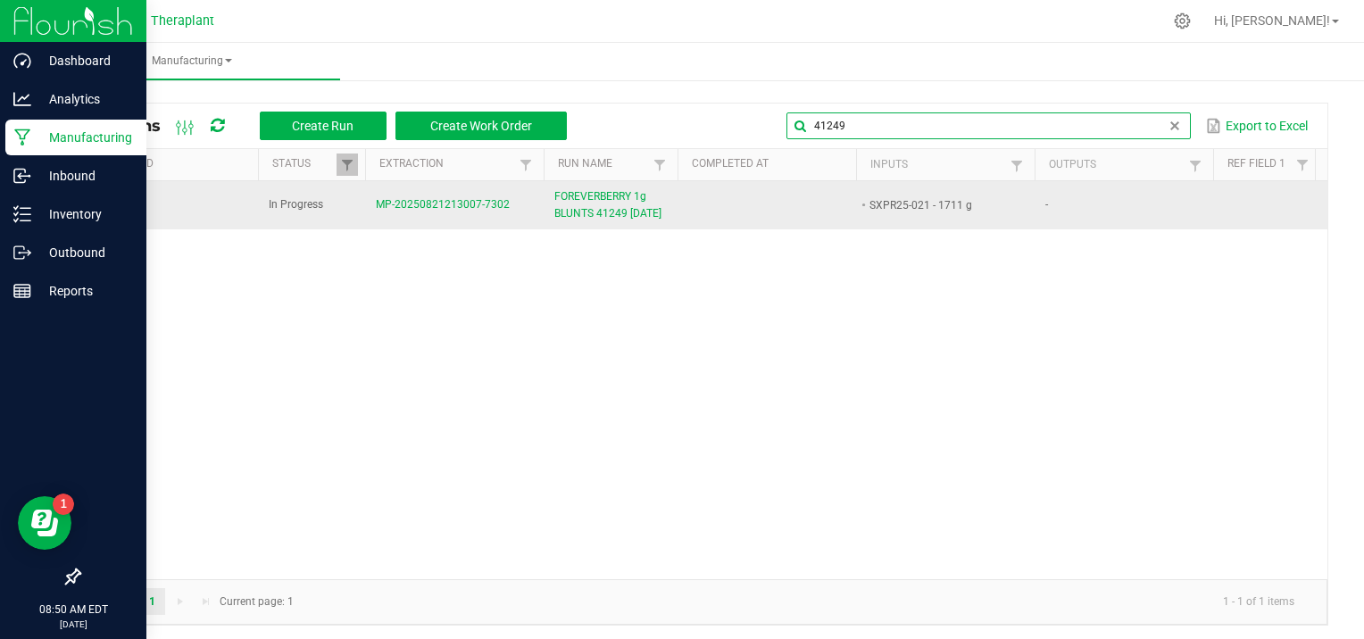
type input "41249"
click at [443, 211] on span "MP-20250821213007-7302" at bounding box center [443, 204] width 134 height 13
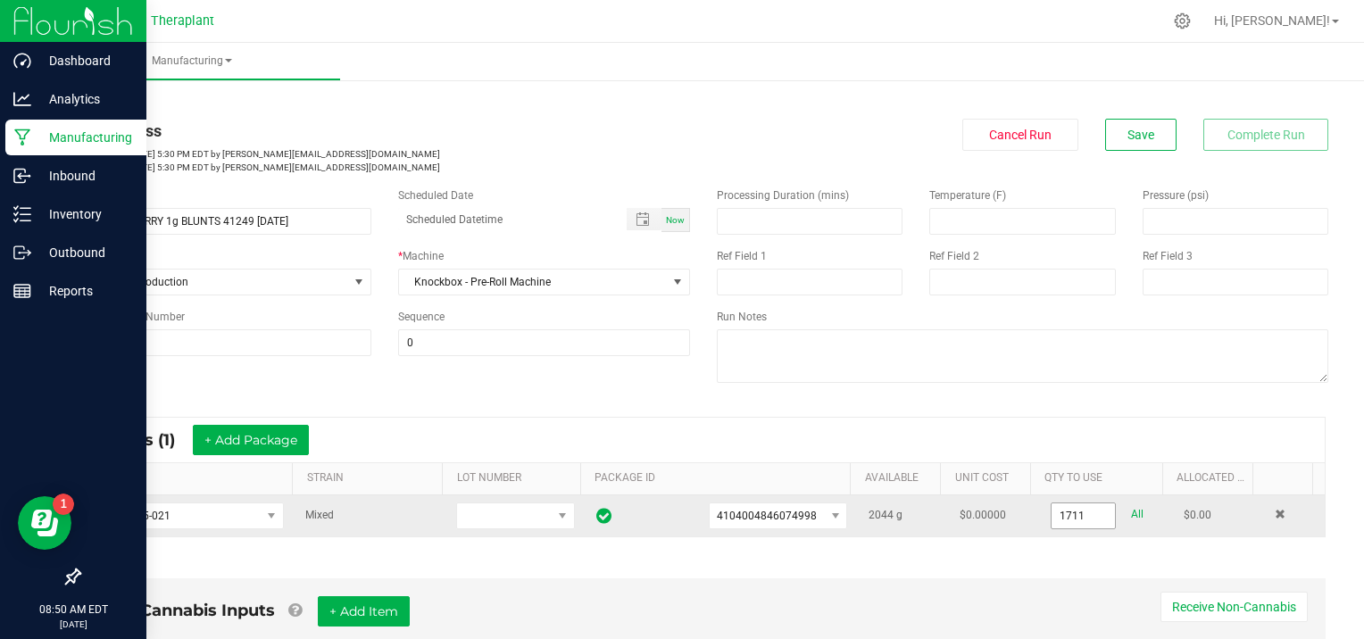
click at [1083, 511] on input "1711" at bounding box center [1083, 516] width 63 height 25
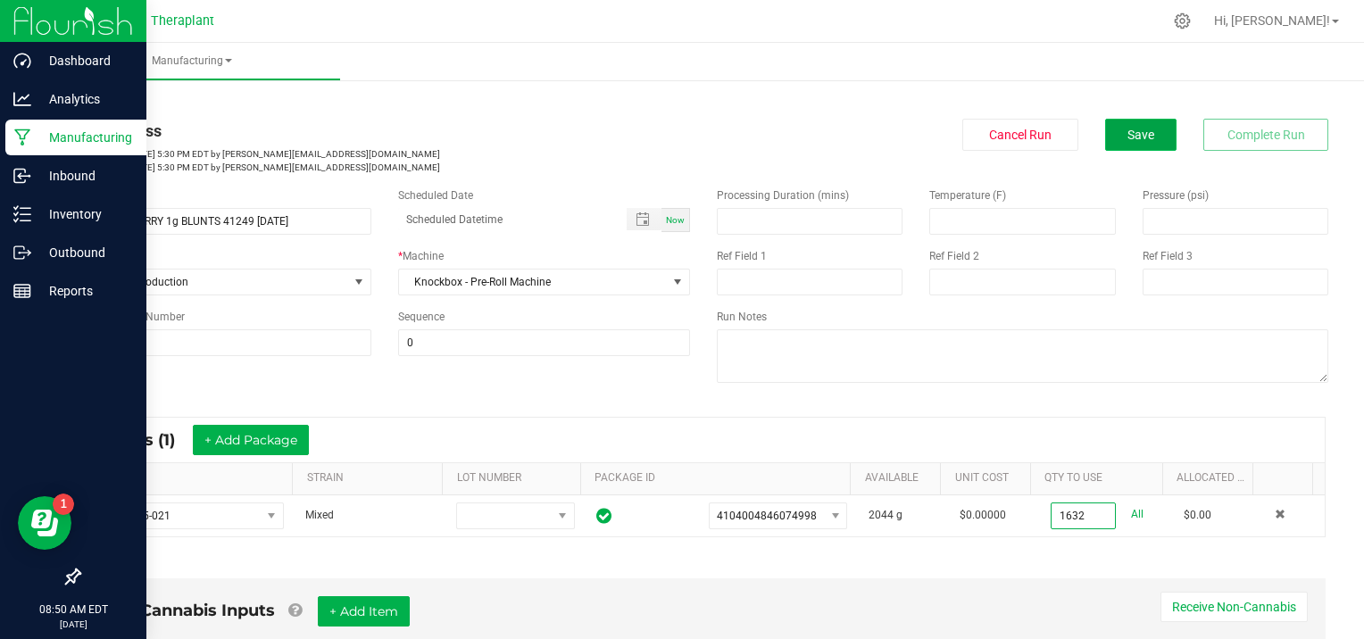
type input "1632.0000 g"
click at [1143, 135] on button "Save" at bounding box center [1140, 135] width 71 height 32
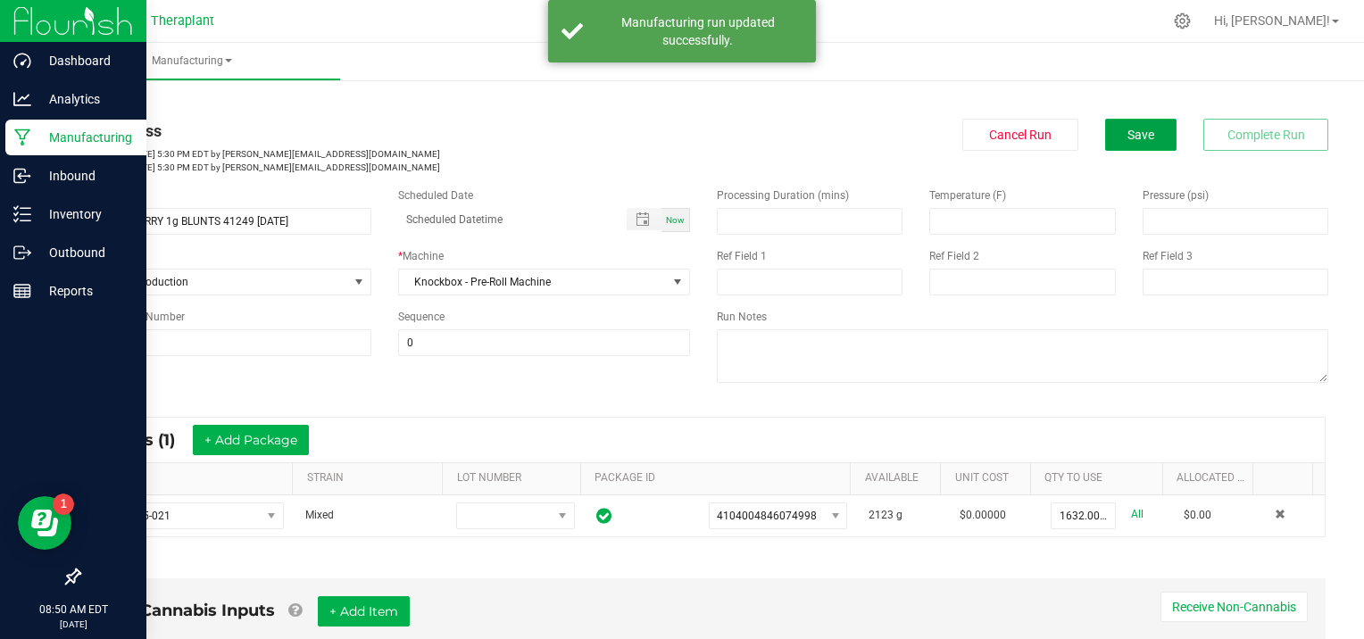
click at [1142, 130] on button "Save" at bounding box center [1140, 135] width 71 height 32
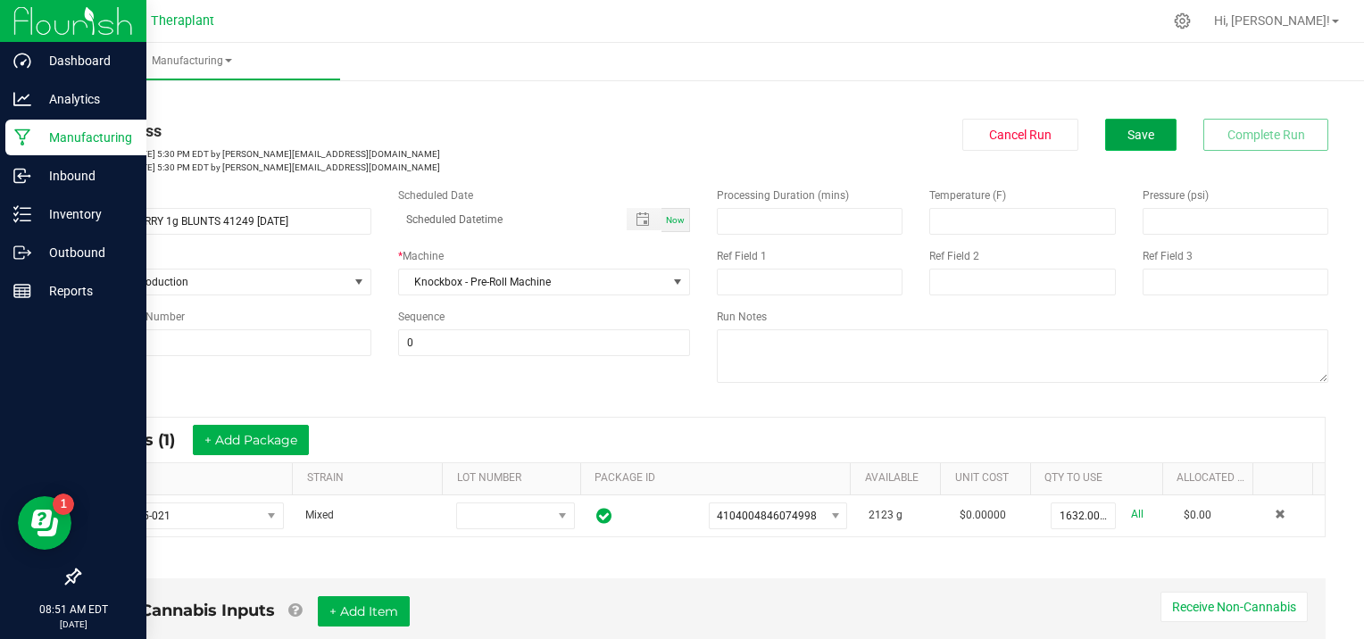
click at [1132, 131] on span "Save" at bounding box center [1141, 135] width 27 height 14
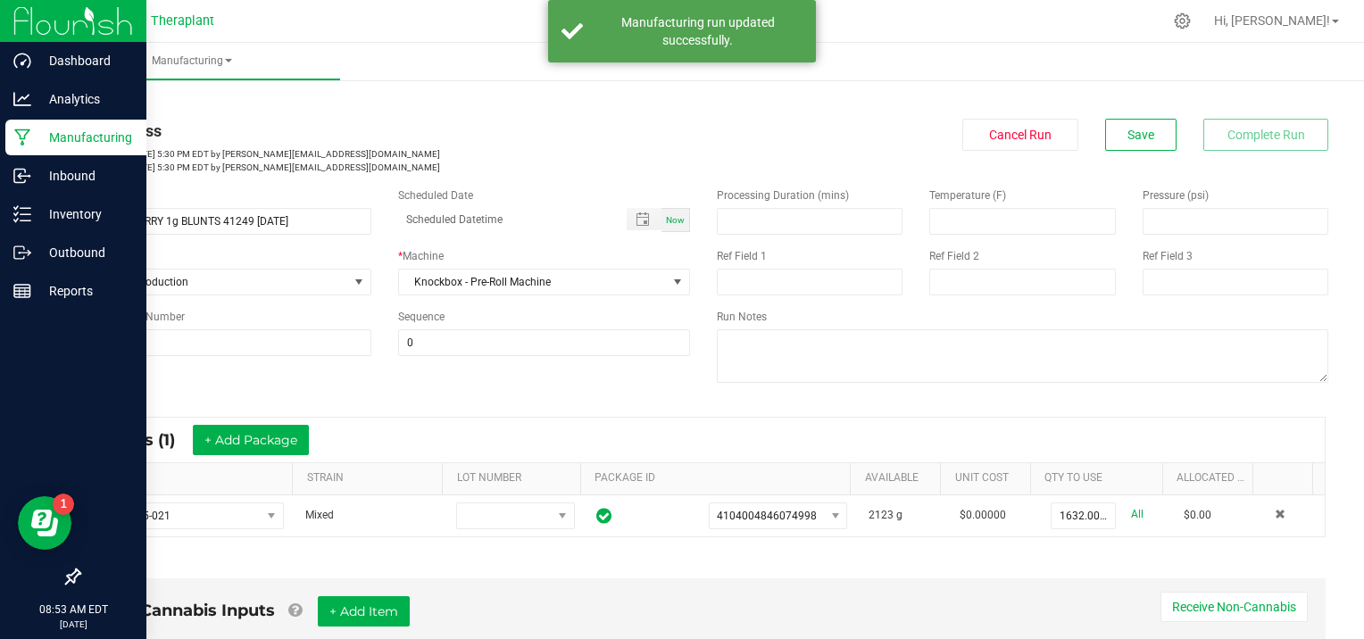
click at [110, 96] on link "< All Runs" at bounding box center [102, 102] width 47 height 13
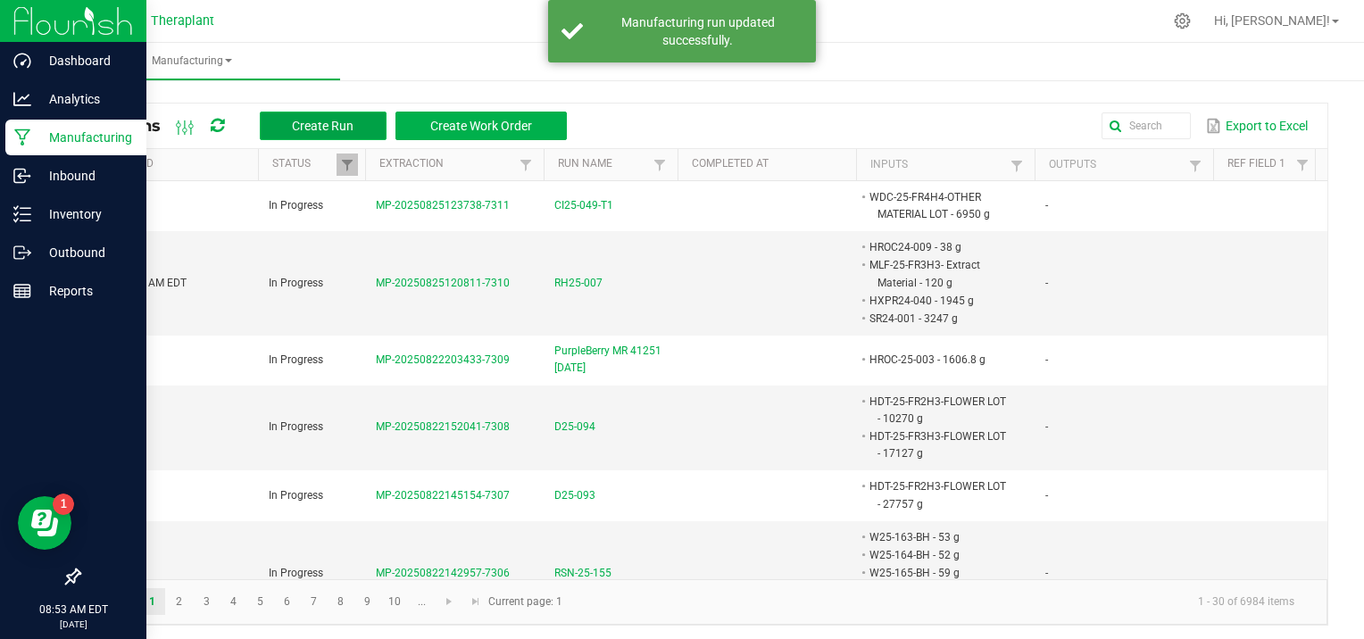
click at [315, 128] on span "Create Run" at bounding box center [323, 126] width 62 height 14
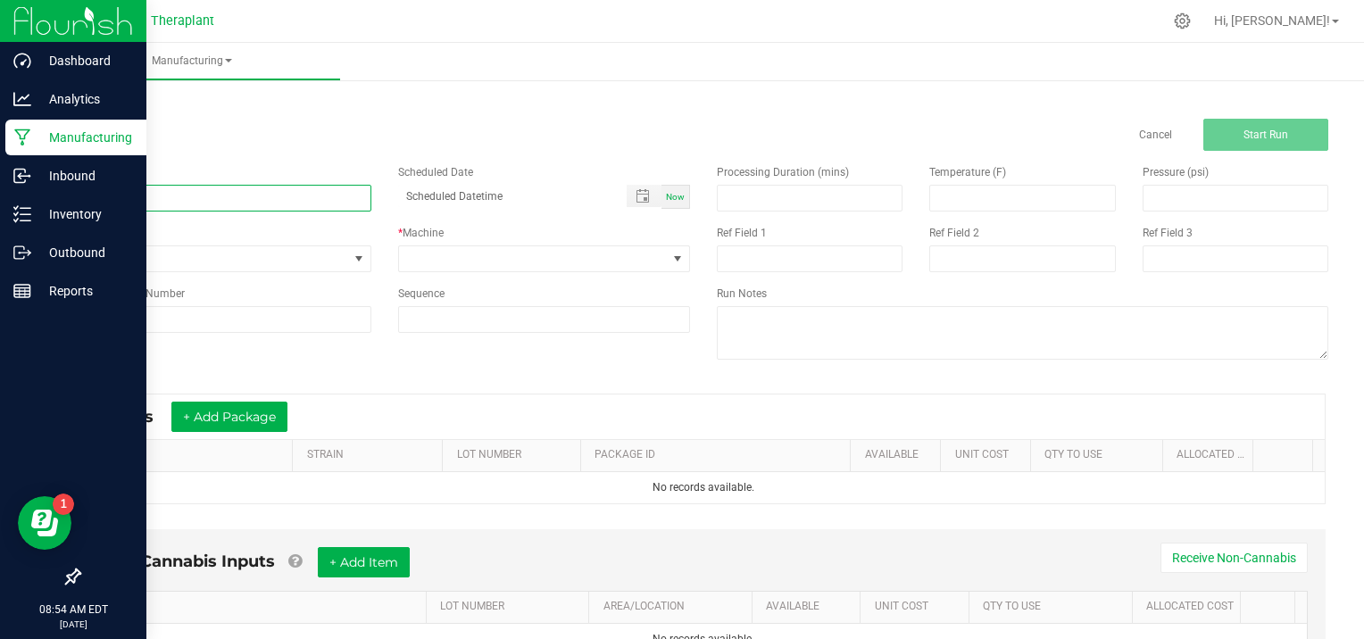
click at [151, 195] on input at bounding box center [225, 198] width 293 height 27
type input "FOREVERBERRY 2g FATBOY 41250 [DATE]"
click at [361, 254] on span at bounding box center [359, 259] width 14 height 14
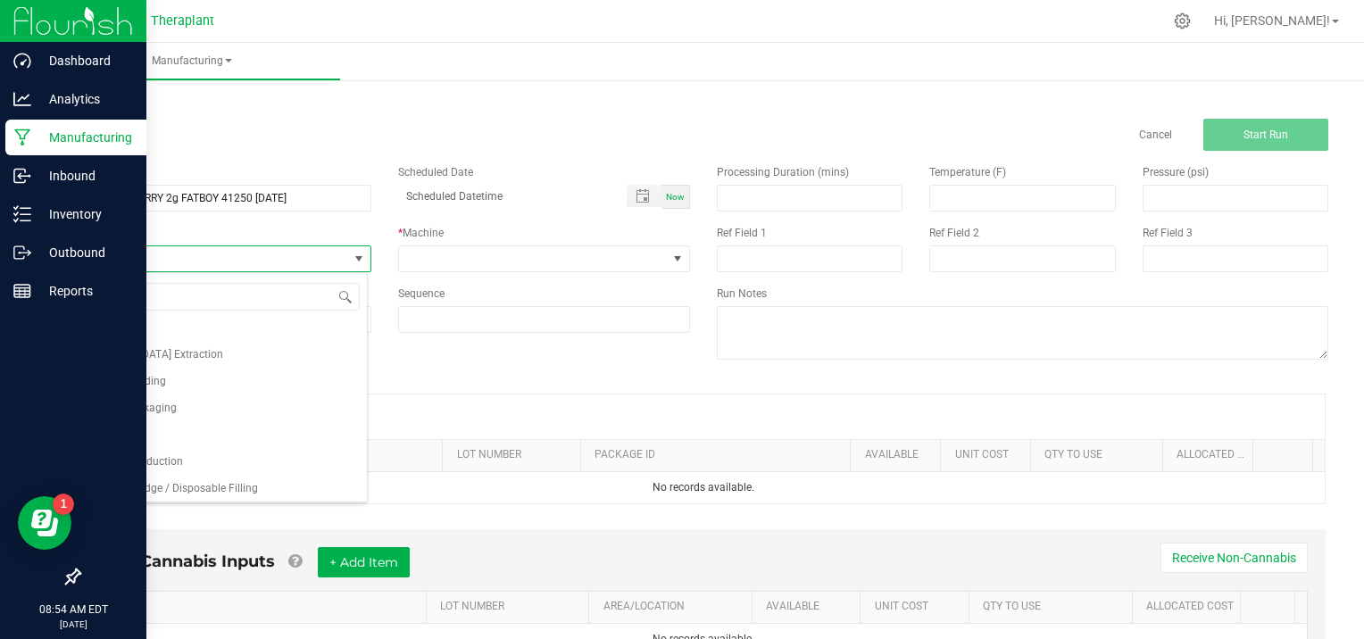
scroll to position [115, 0]
click at [261, 459] on li "Pre-Roll Production" at bounding box center [223, 459] width 288 height 27
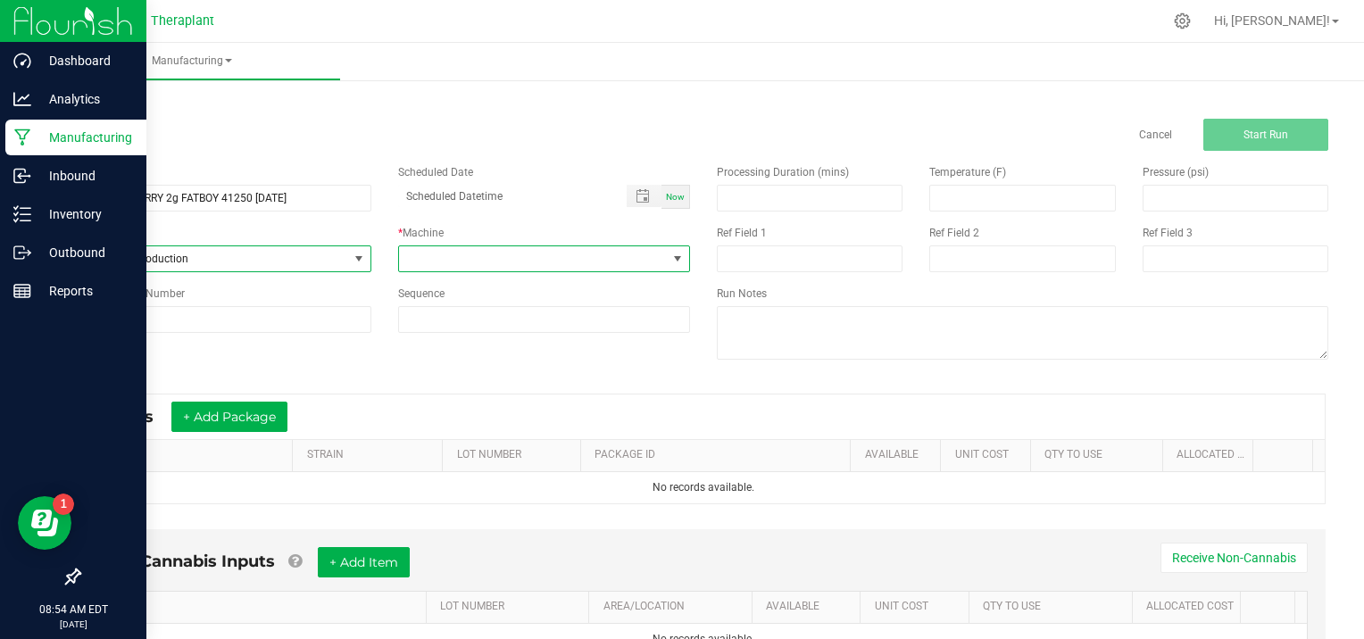
click at [671, 257] on span at bounding box center [678, 259] width 14 height 14
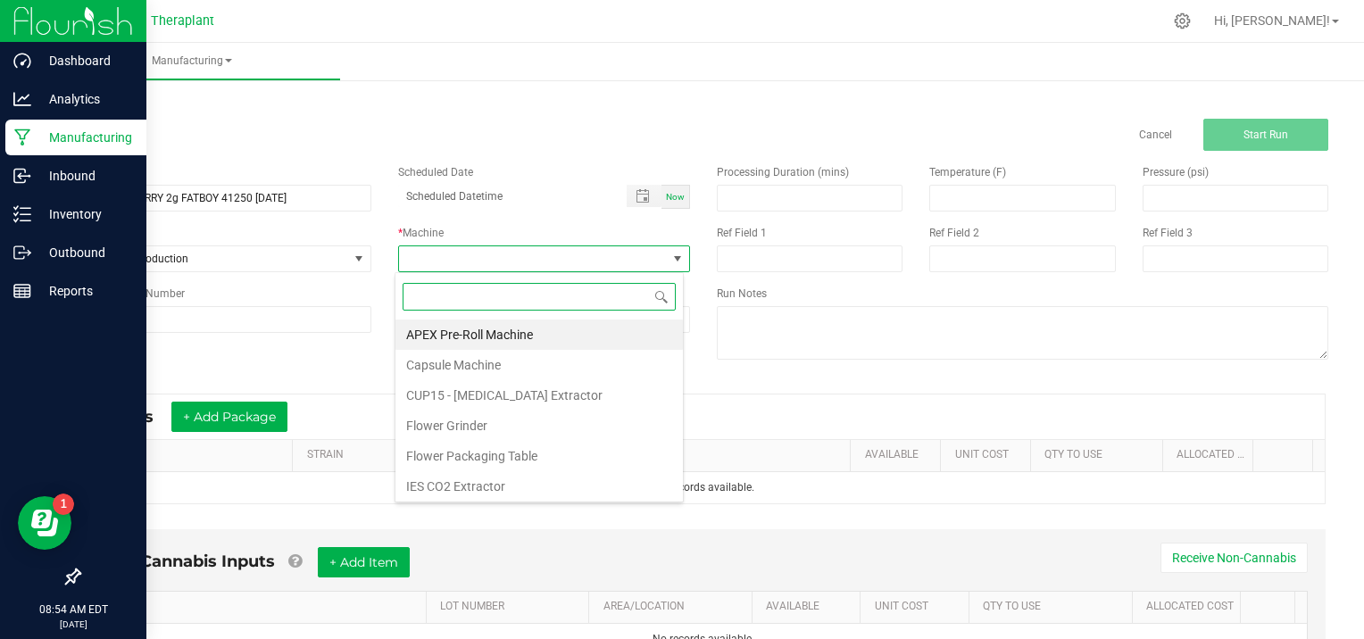
scroll to position [91, 0]
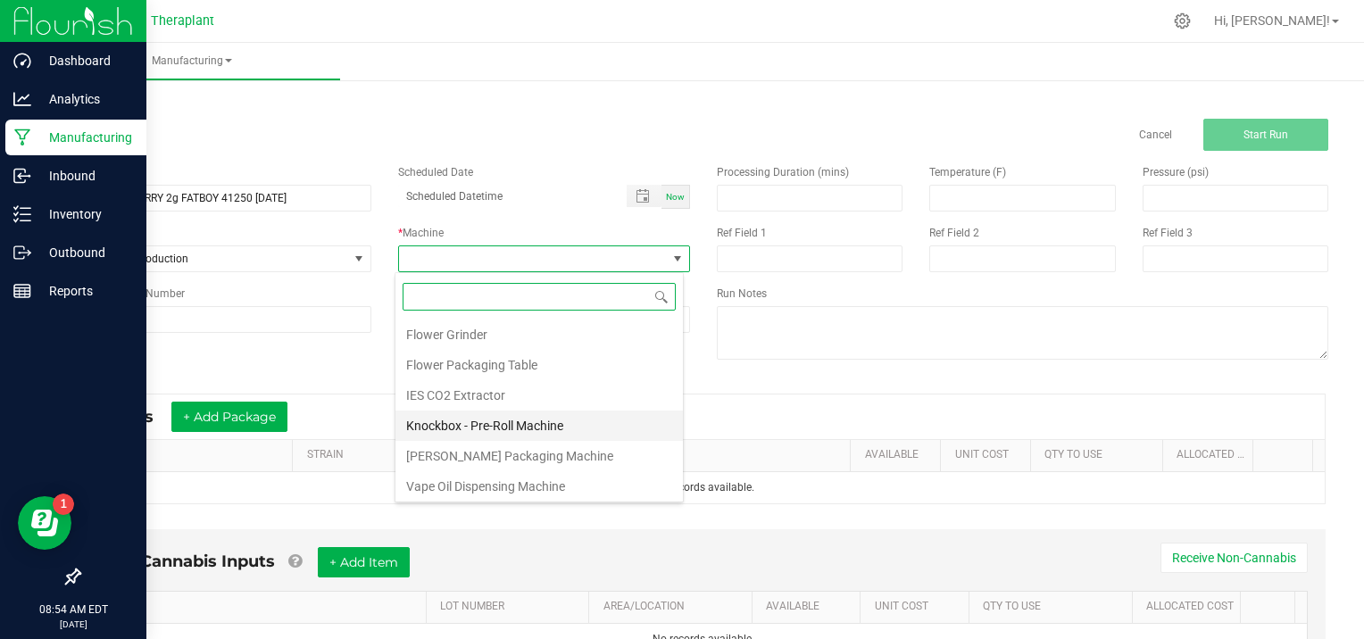
click at [541, 421] on li "Knockbox - Pre-Roll Machine" at bounding box center [540, 426] width 288 height 30
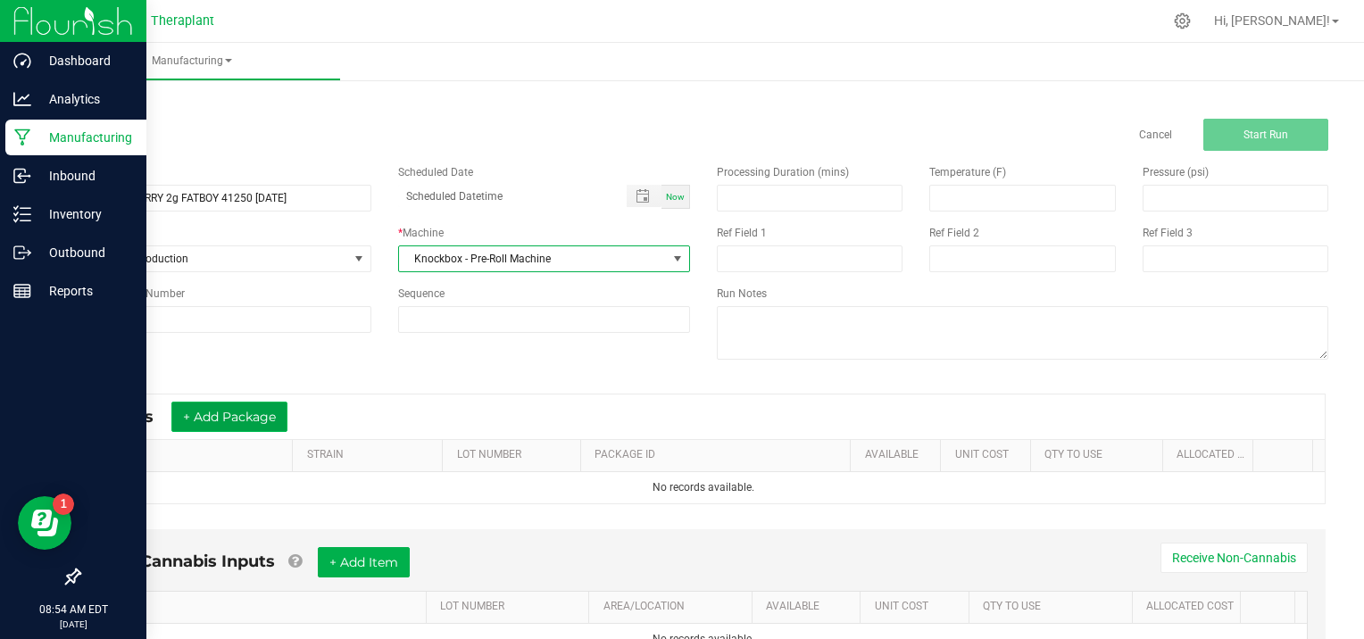
click at [210, 418] on button "+ Add Package" at bounding box center [229, 417] width 116 height 30
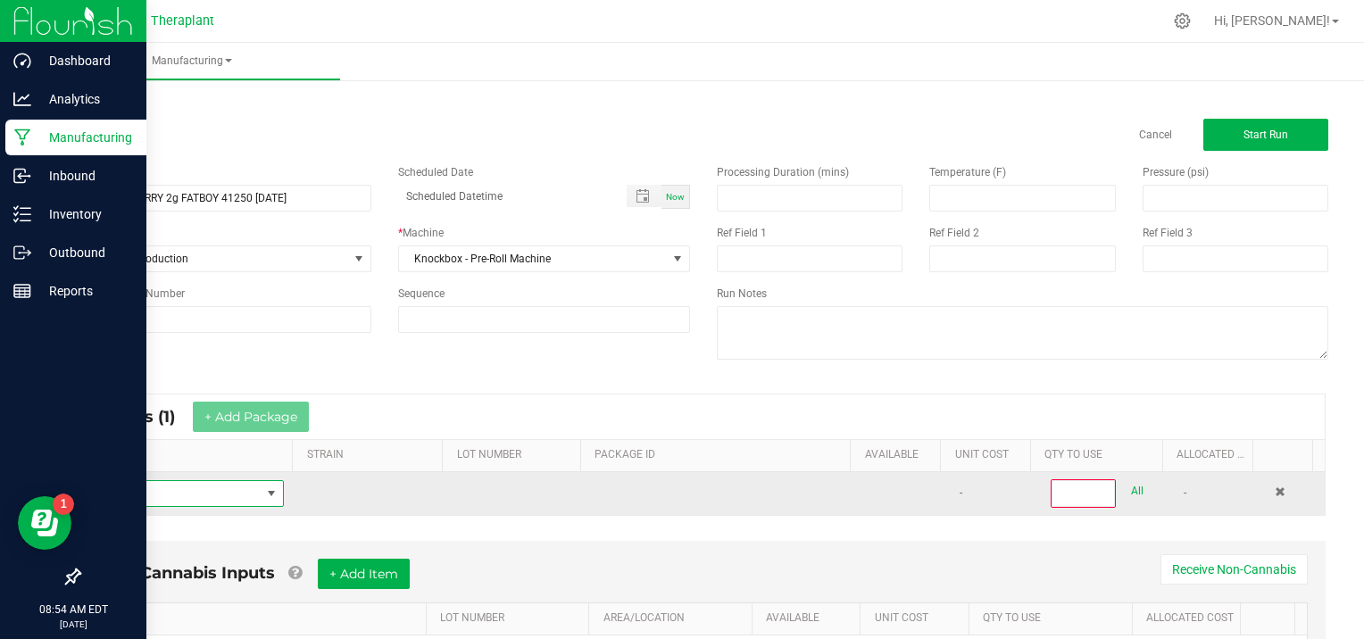
click at [151, 499] on span "NO DATA FOUND" at bounding box center [177, 493] width 167 height 25
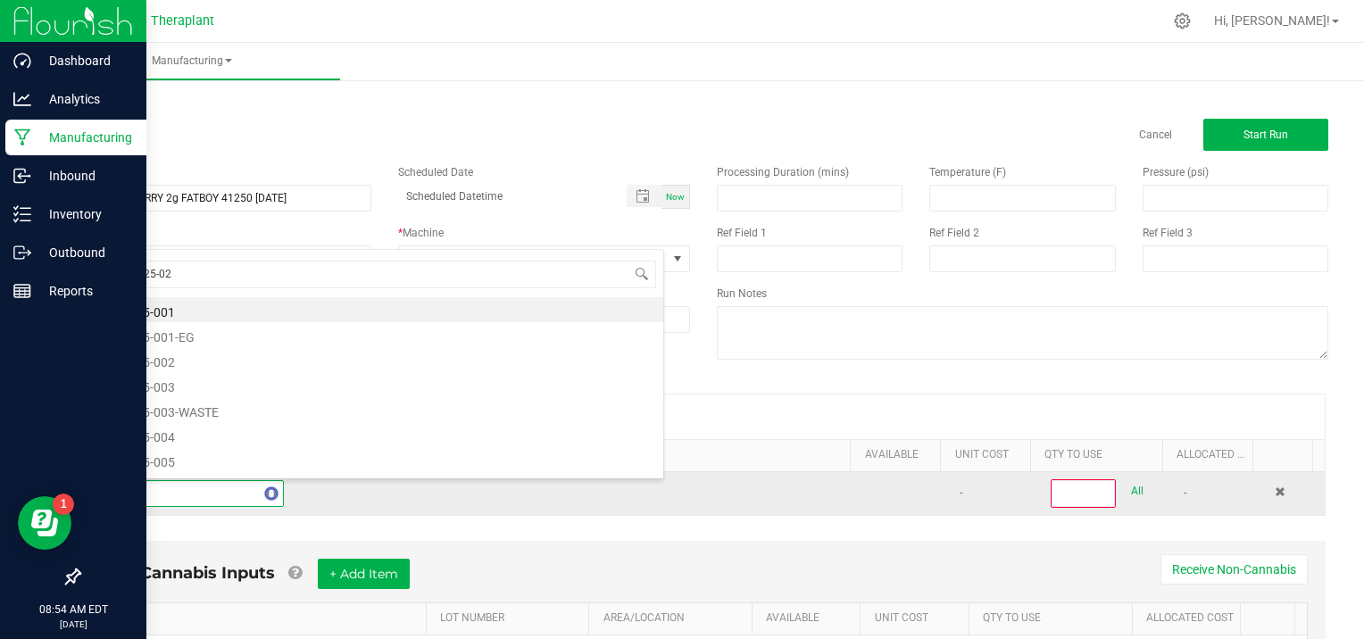
type input "SXPR25-021"
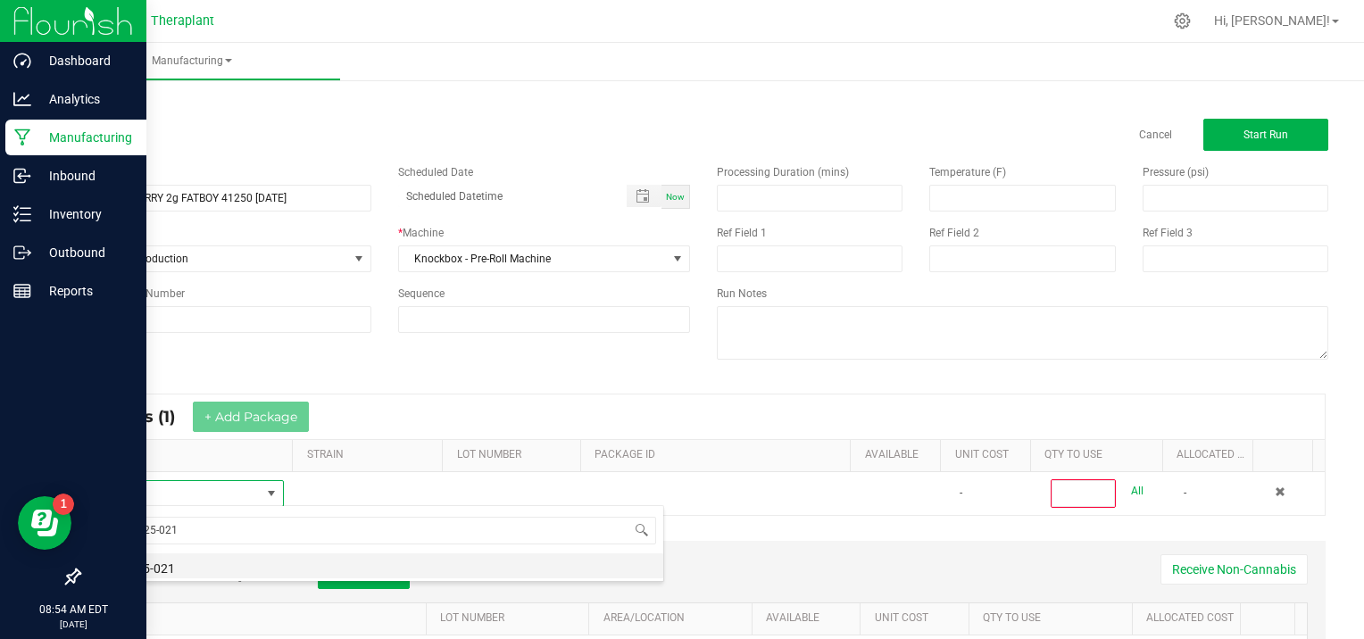
click at [211, 562] on li "SXPR25-021" at bounding box center [379, 566] width 570 height 25
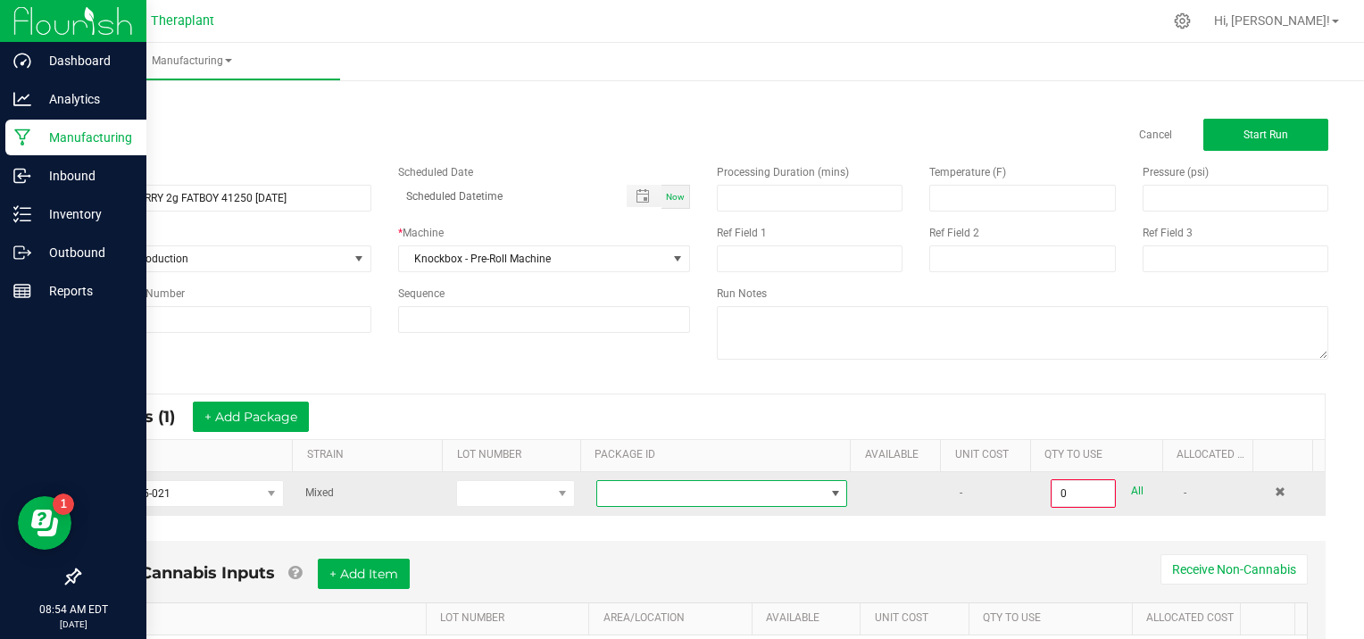
click at [829, 487] on span at bounding box center [836, 494] width 14 height 14
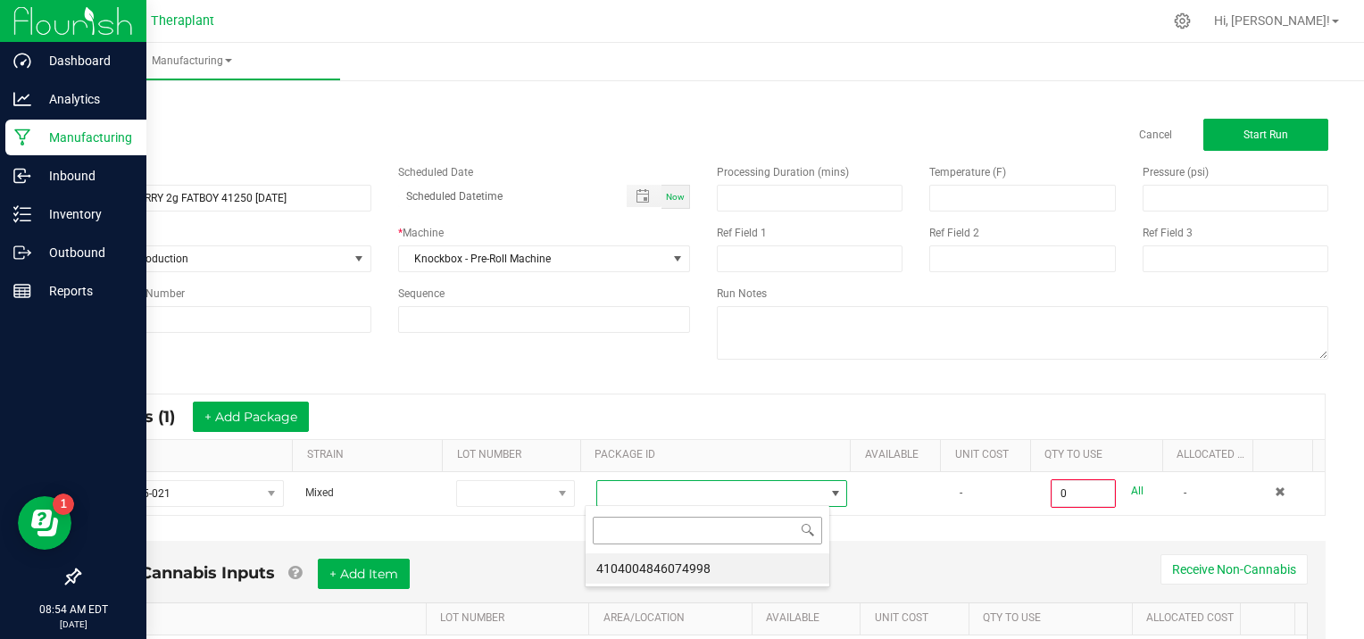
scroll to position [26, 245]
click at [768, 580] on li "4104004846074998" at bounding box center [708, 569] width 244 height 30
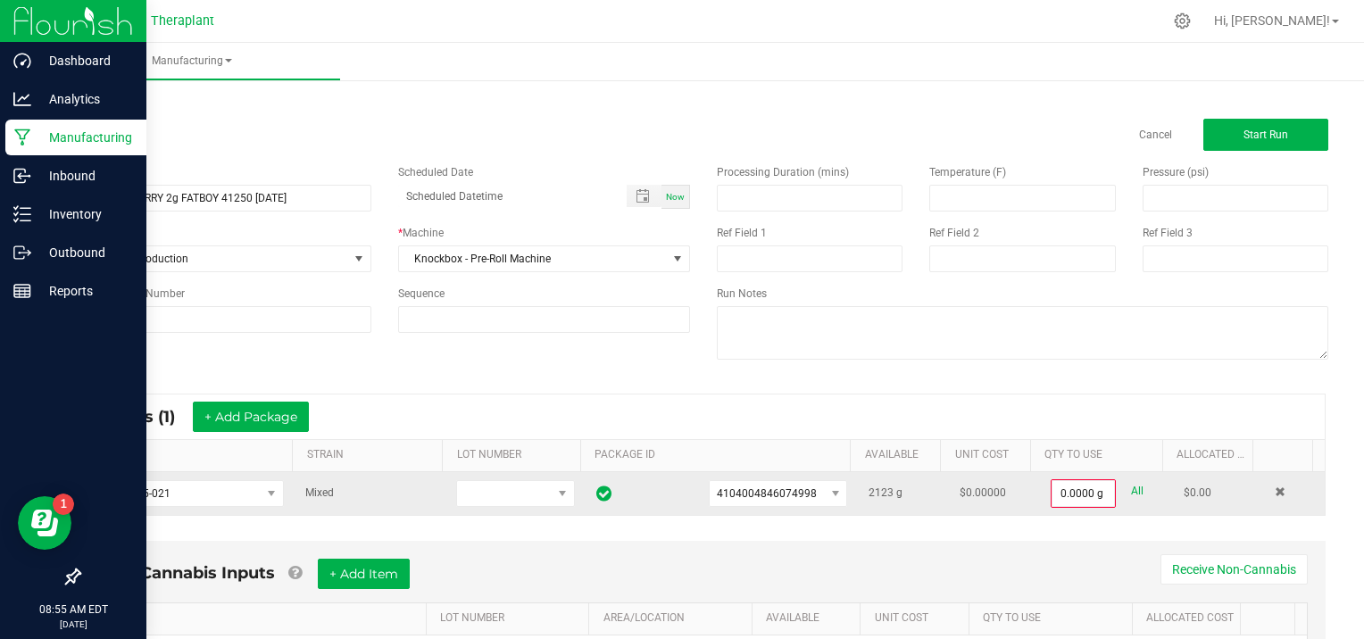
click at [1131, 489] on link "All" at bounding box center [1137, 491] width 13 height 24
type input "2123.0000 g"
click at [1253, 137] on span "Start Run" at bounding box center [1266, 135] width 45 height 13
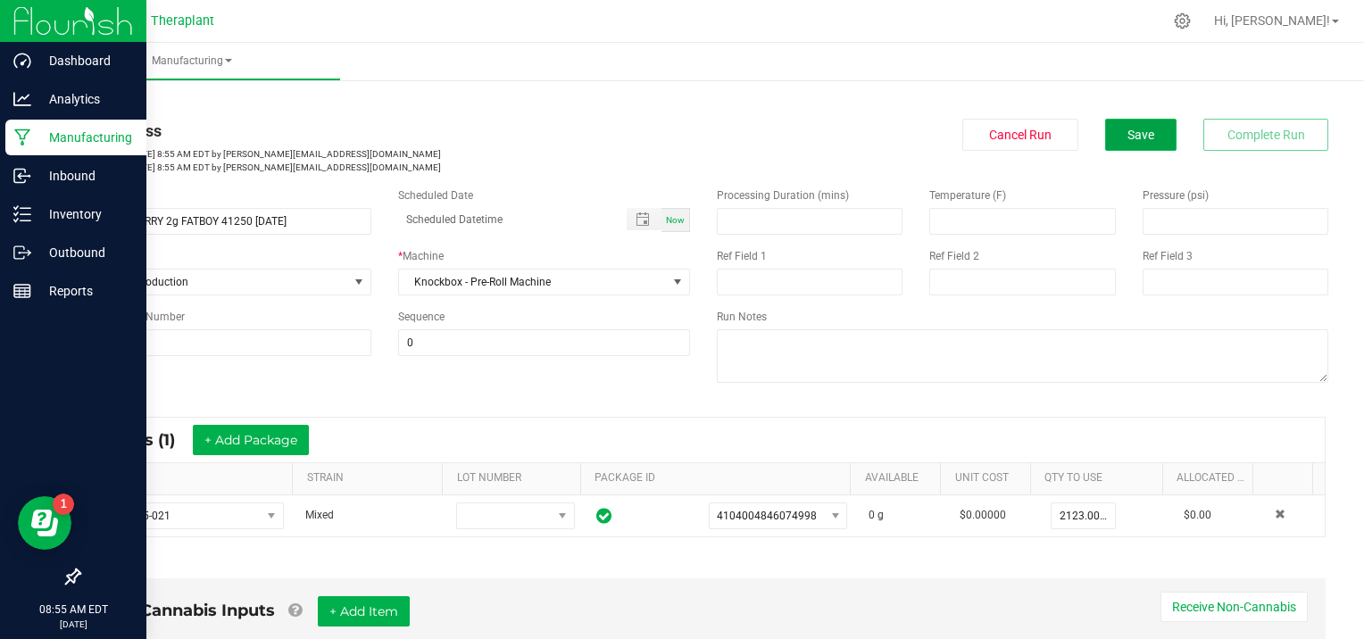
click at [1131, 129] on span "Save" at bounding box center [1141, 135] width 27 height 14
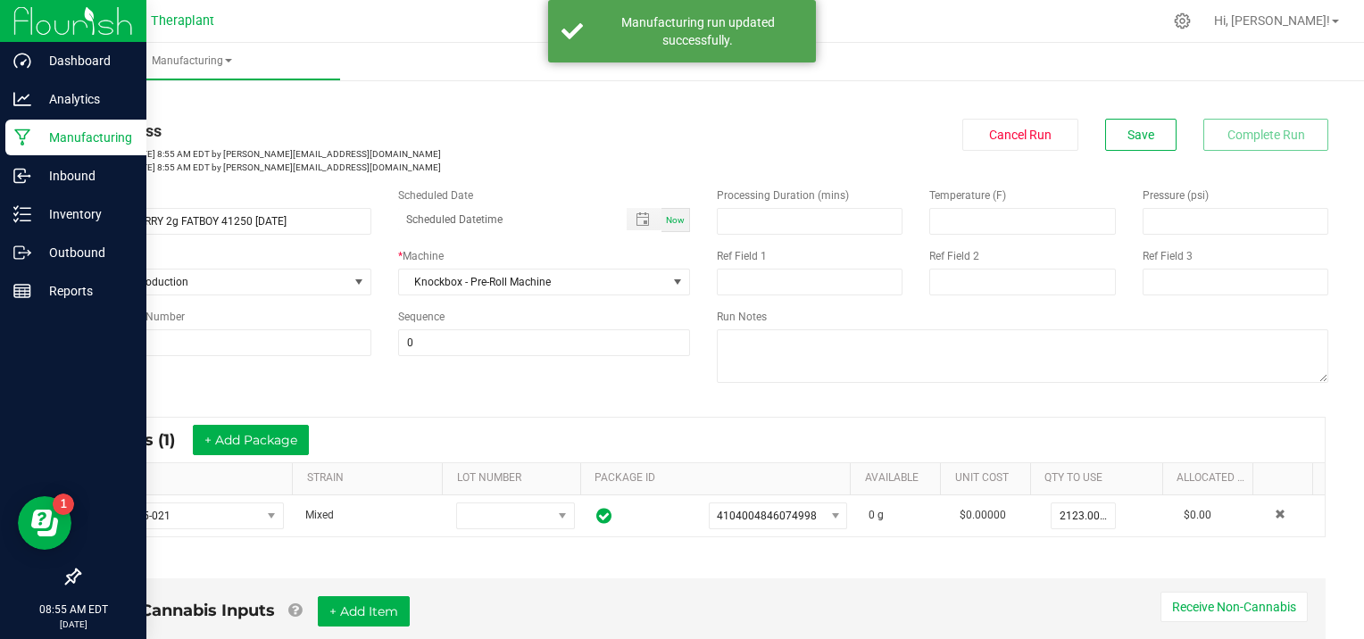
click at [1131, 129] on span "Save" at bounding box center [1141, 135] width 27 height 14
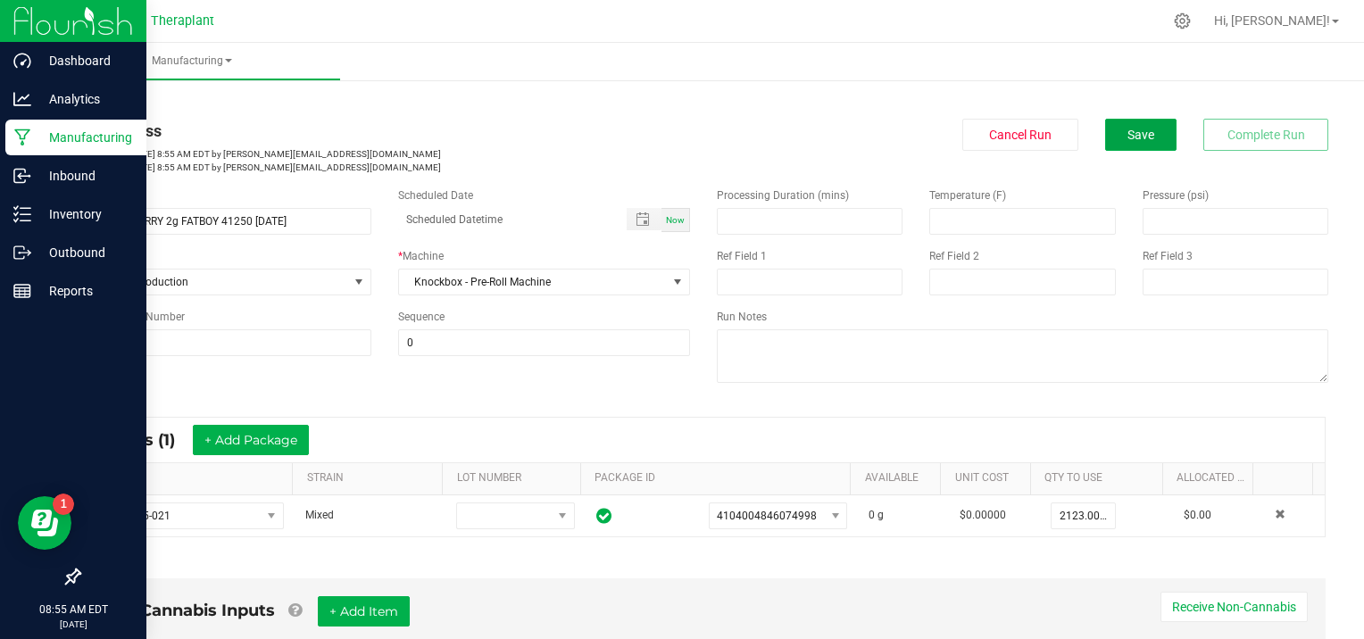
click at [1131, 129] on span "Save" at bounding box center [1141, 135] width 27 height 14
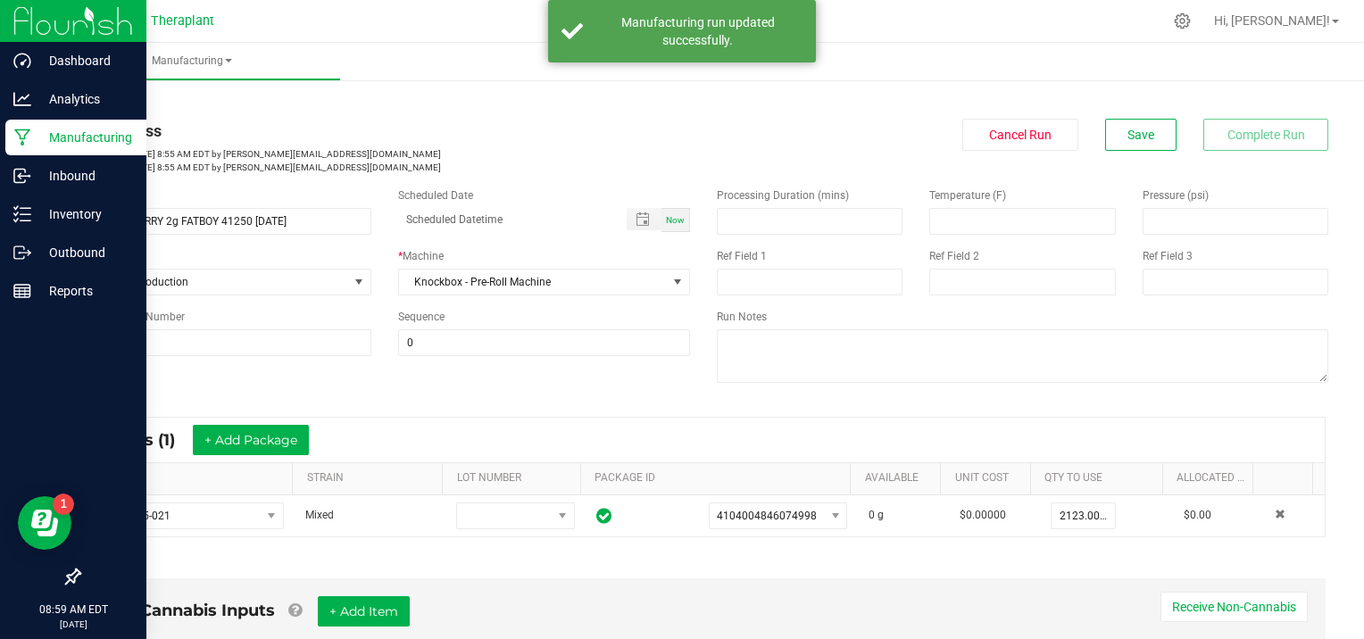
click at [106, 103] on link "< All Runs" at bounding box center [102, 102] width 47 height 13
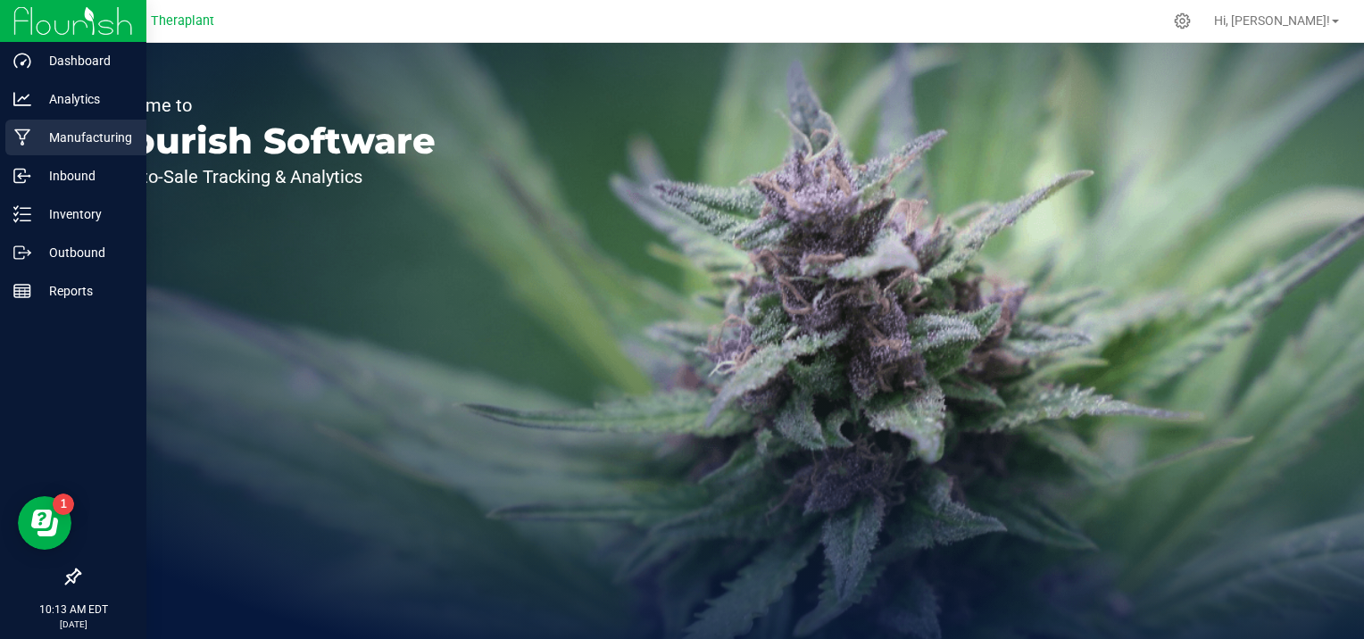
click at [67, 139] on p "Manufacturing" at bounding box center [84, 137] width 107 height 21
